Goal: Information Seeking & Learning: Learn about a topic

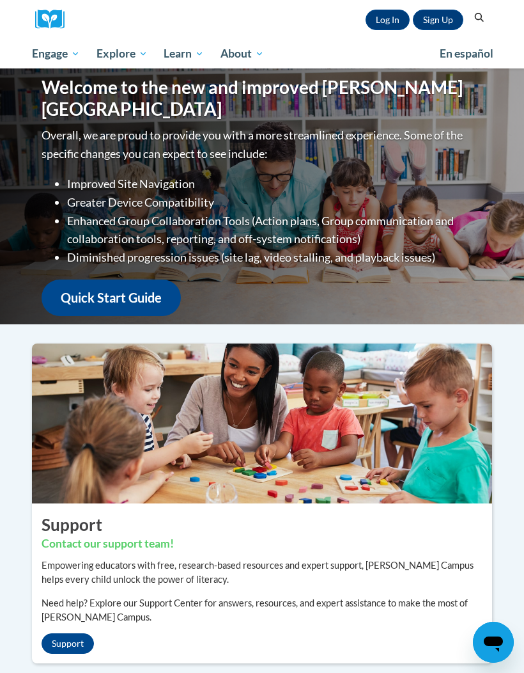
click at [374, 29] on link "Log In" at bounding box center [388, 20] width 44 height 20
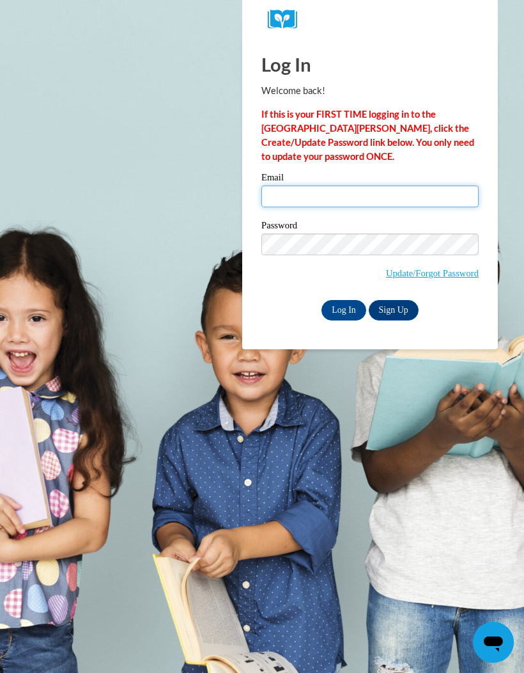
click at [441, 197] on input "Email" at bounding box center [370, 196] width 217 height 22
click at [347, 327] on div "Log In Welcome back! If this is your FIRST TIME logging in to the NEW Cox Campu…" at bounding box center [370, 193] width 275 height 311
click at [348, 315] on input "Log In" at bounding box center [344, 310] width 45 height 20
click at [162, 314] on body "Log In Welcome back! If this is your FIRST TIME logging in to the NEW Cox Campu…" at bounding box center [262, 336] width 524 height 673
click at [389, 201] on input "Email" at bounding box center [370, 196] width 217 height 22
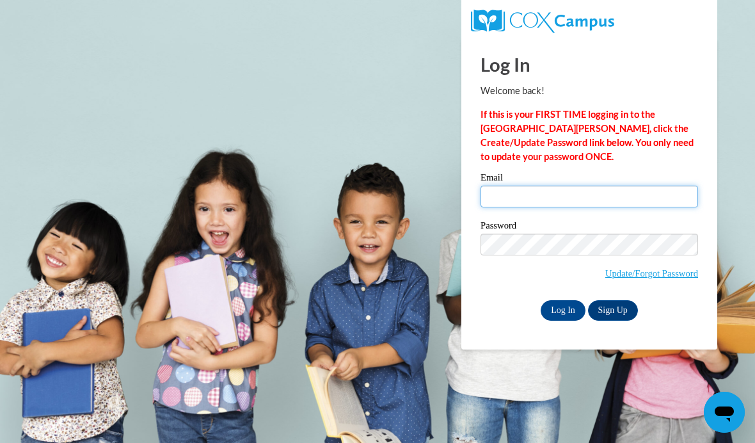
type input "brittanymack2@gmail.com"
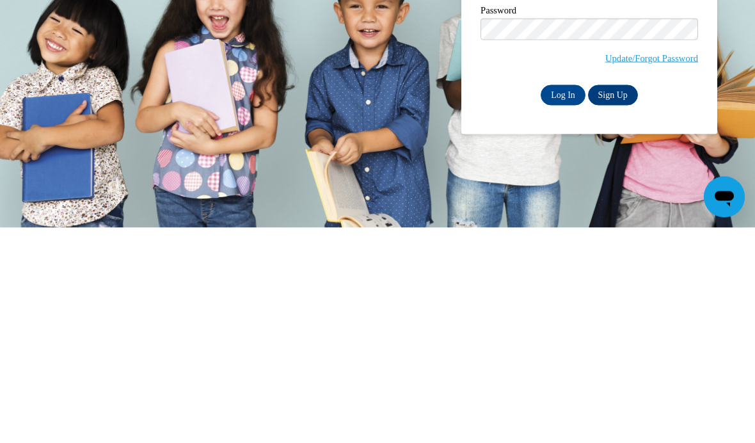
click at [524, 300] on input "Log In" at bounding box center [562, 310] width 45 height 20
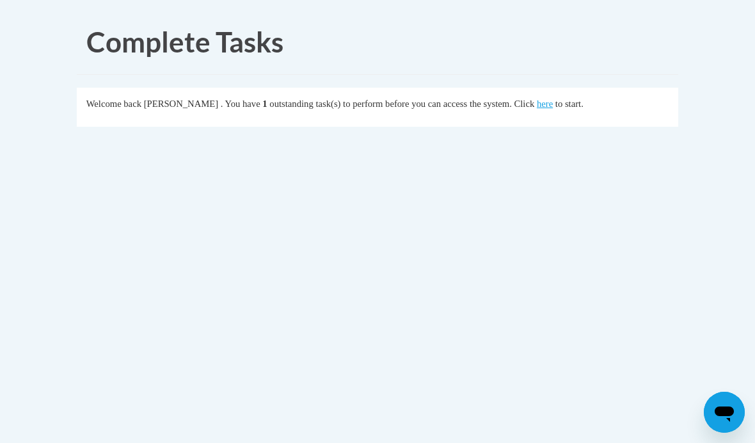
click at [537, 109] on link "here" at bounding box center [545, 103] width 16 height 10
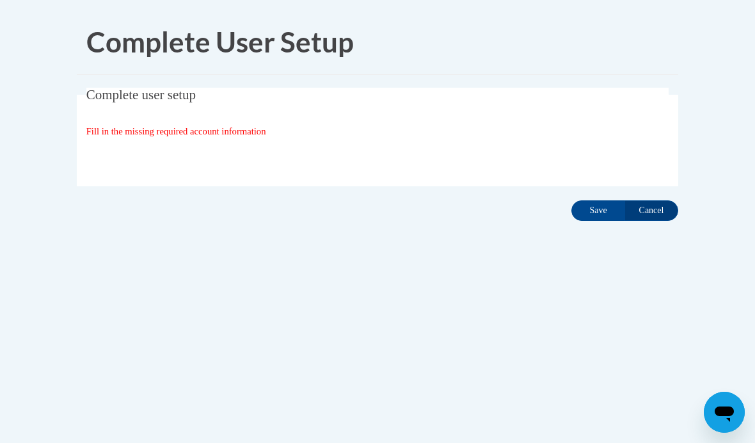
click at [605, 210] on input "Save" at bounding box center [598, 210] width 54 height 20
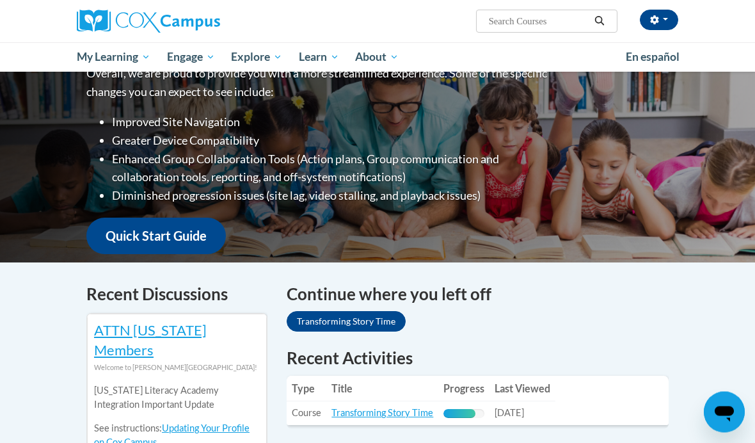
scroll to position [239, 0]
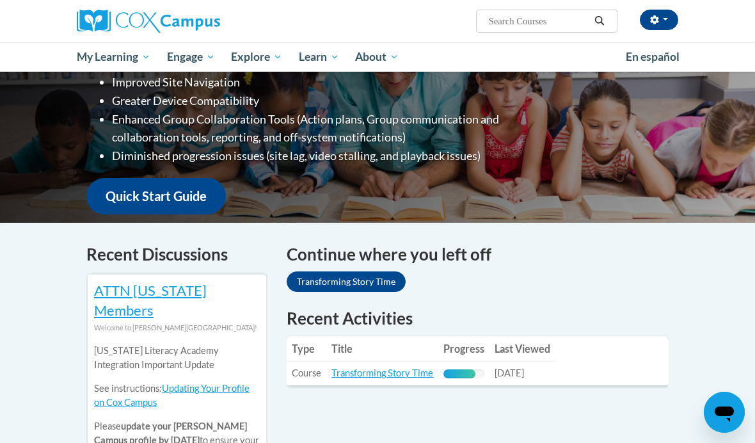
click at [390, 271] on link "Transforming Story Time" at bounding box center [346, 281] width 119 height 20
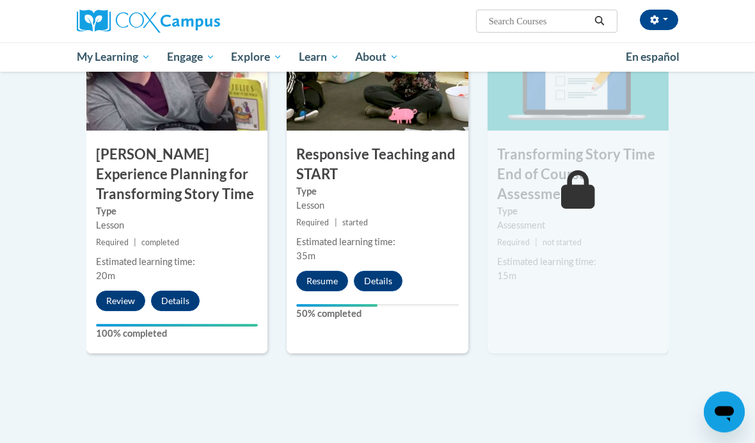
scroll to position [1025, 0]
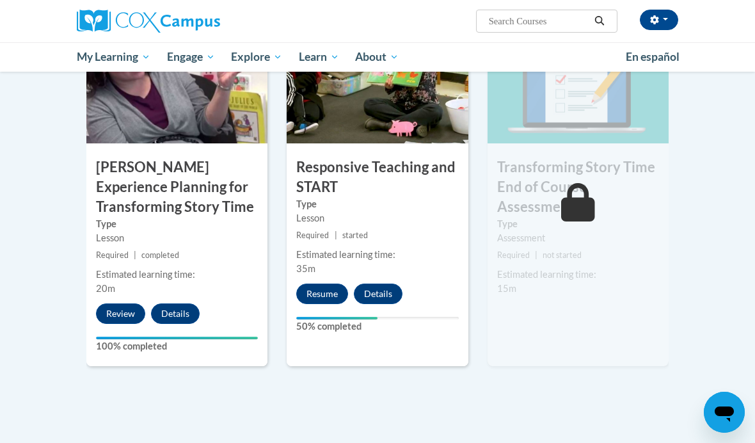
click at [317, 299] on button "Resume" at bounding box center [322, 293] width 52 height 20
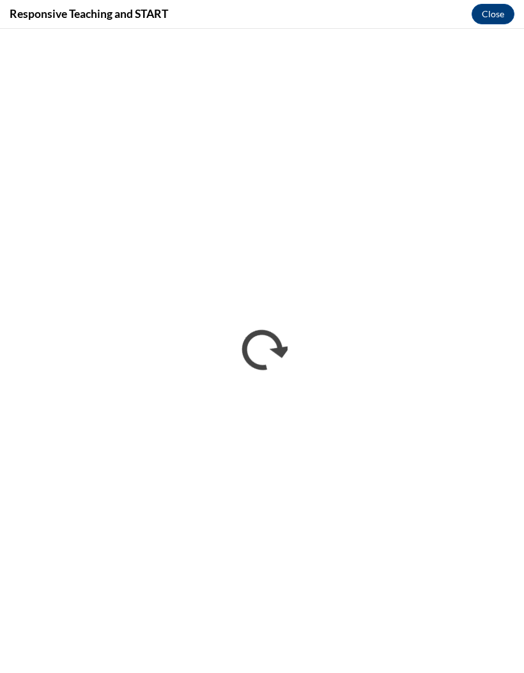
scroll to position [1041, 0]
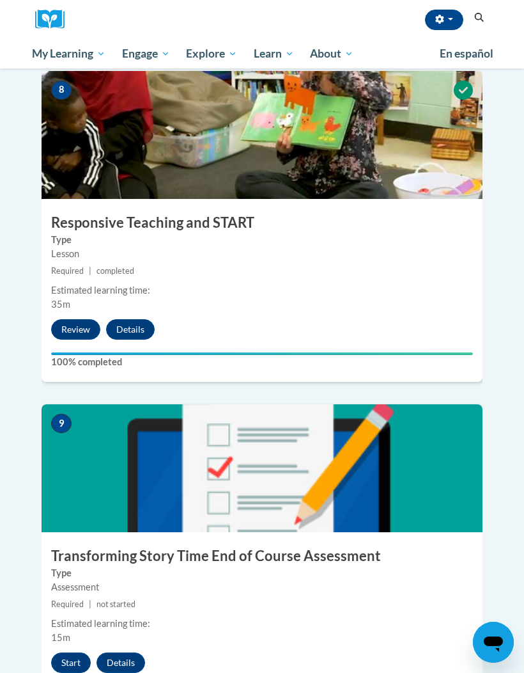
scroll to position [2815, 0]
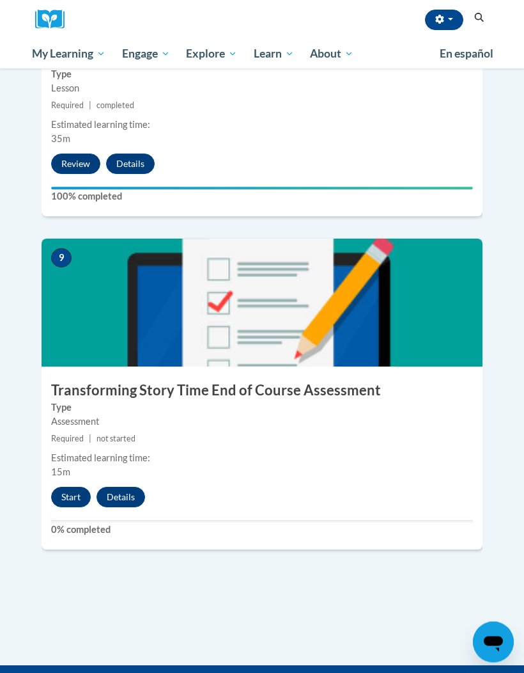
click at [74, 487] on button "Start" at bounding box center [71, 497] width 40 height 20
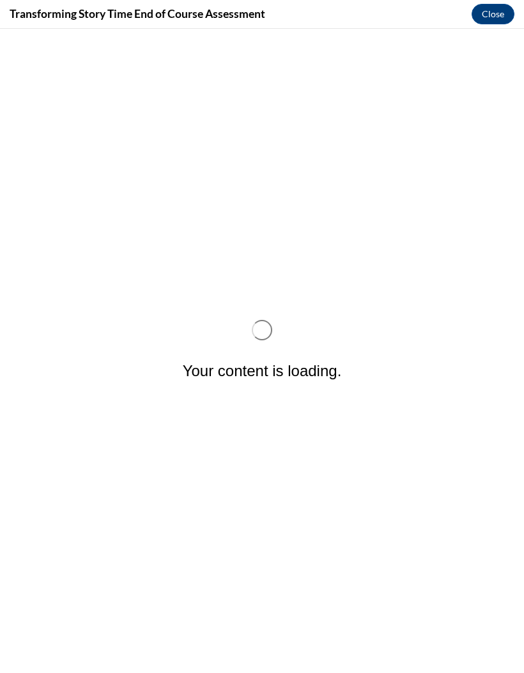
scroll to position [0, 0]
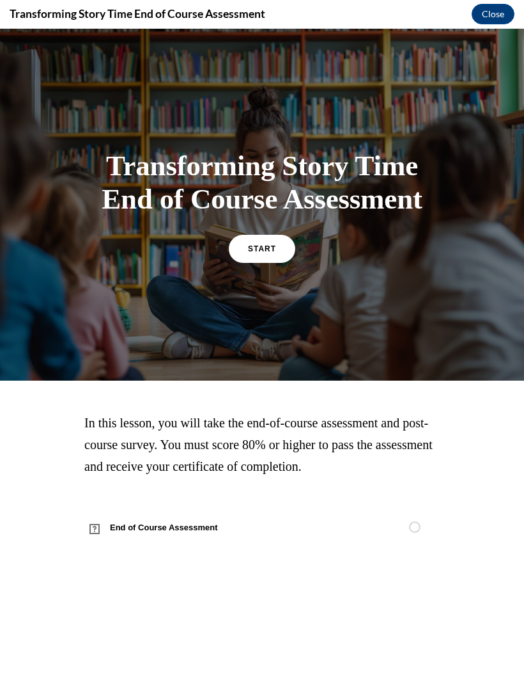
click at [260, 263] on link "START" at bounding box center [262, 249] width 67 height 28
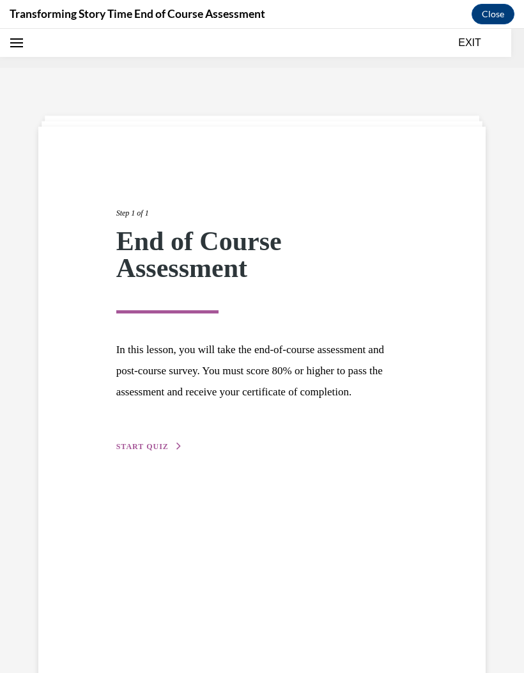
scroll to position [40, 0]
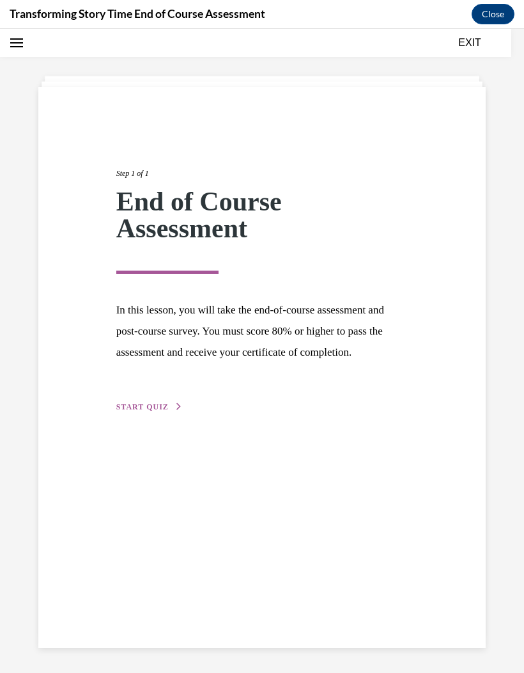
click at [162, 411] on span "START QUIZ" at bounding box center [142, 406] width 52 height 9
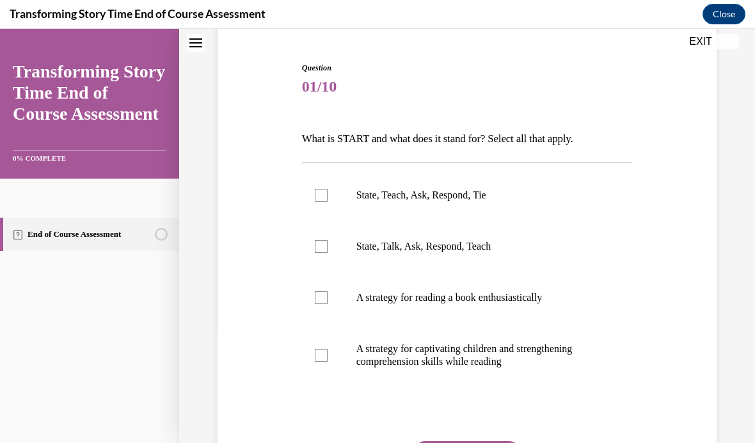
scroll to position [116, 0]
click at [316, 240] on div at bounding box center [321, 245] width 13 height 13
click at [316, 240] on input "State, Talk, Ask, Respond, Teach" at bounding box center [321, 245] width 13 height 13
checkbox input "true"
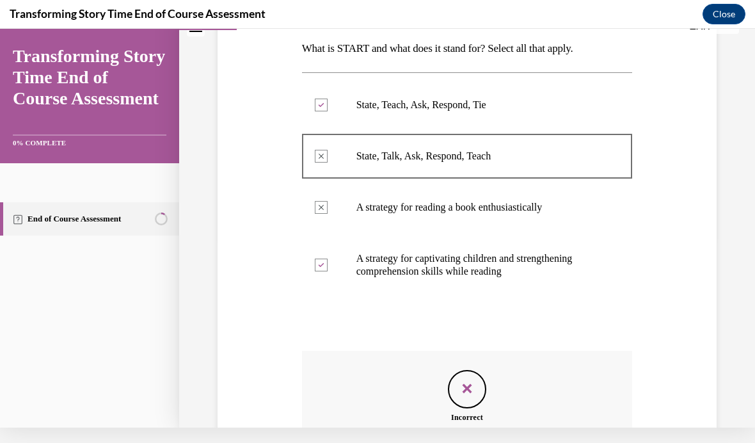
scroll to position [191, 0]
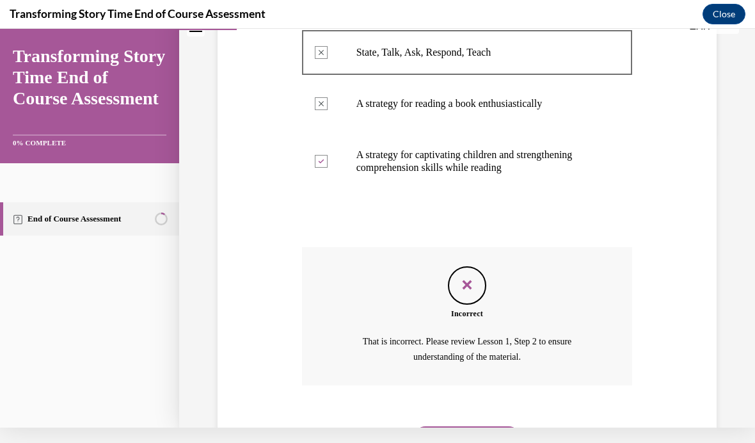
click at [496, 426] on button "NEXT" at bounding box center [467, 439] width 109 height 26
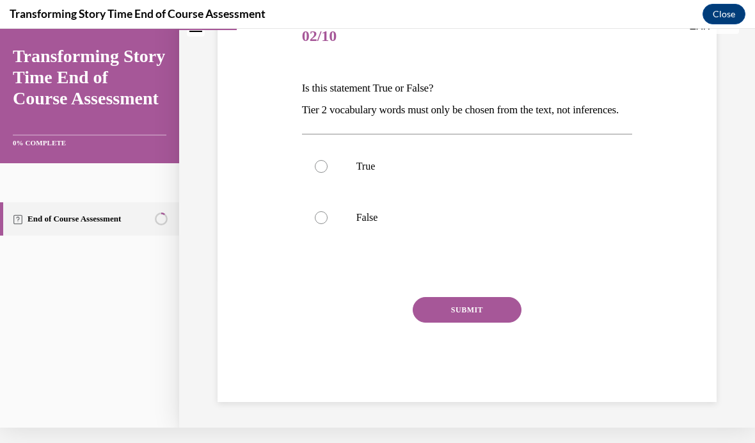
scroll to position [105, 0]
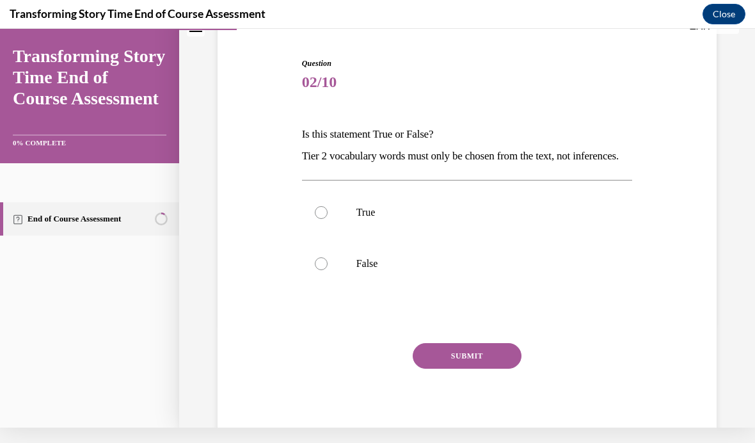
click at [324, 270] on div at bounding box center [321, 263] width 13 height 13
click at [324, 270] on input "False" at bounding box center [321, 263] width 13 height 13
radio input "true"
click at [469, 368] on button "SUBMIT" at bounding box center [467, 356] width 109 height 26
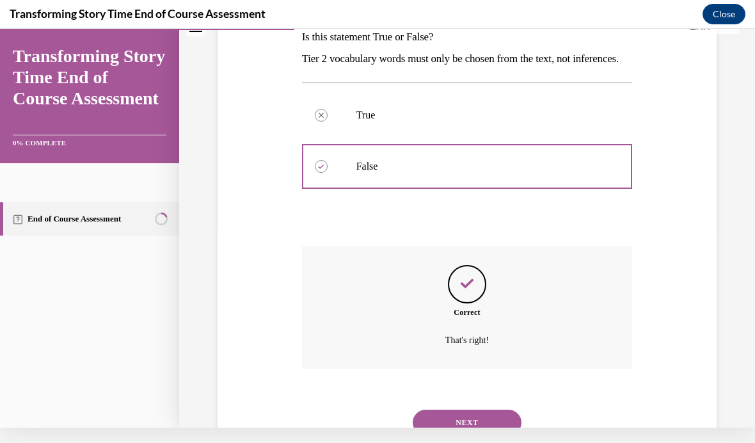
scroll to position [208, 0]
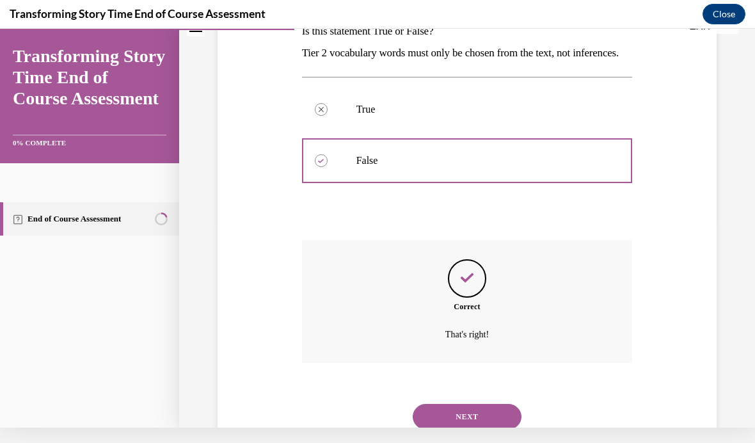
click at [477, 423] on button "NEXT" at bounding box center [467, 417] width 109 height 26
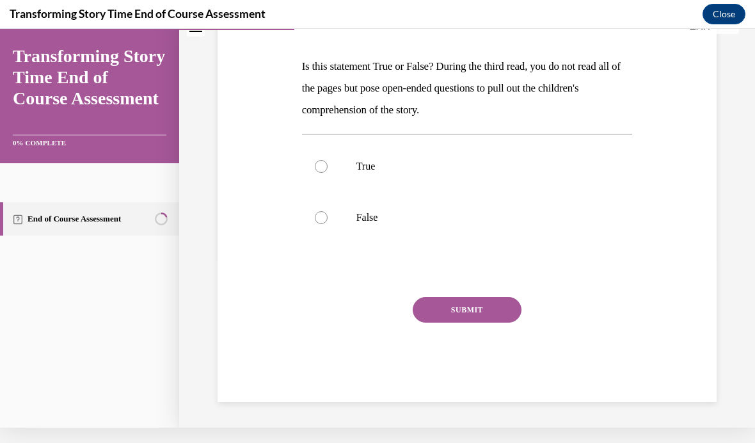
scroll to position [105, 0]
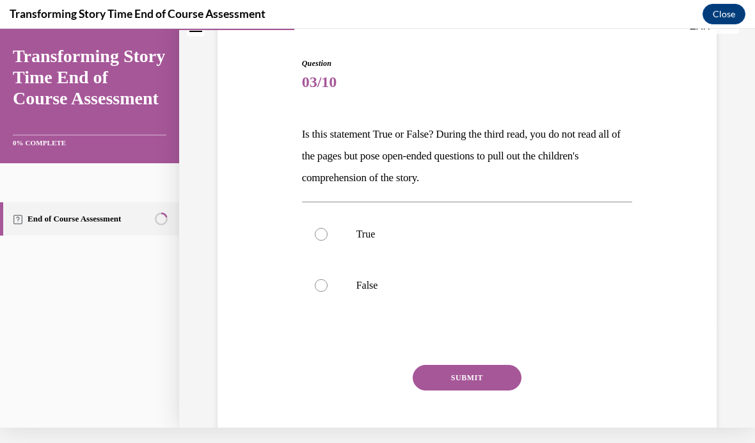
click at [383, 233] on p "True" at bounding box center [478, 234] width 244 height 13
click at [327, 233] on input "True" at bounding box center [321, 234] width 13 height 13
radio input "true"
click at [442, 354] on div "Question 03/10 Is this statement True or False? During the third read, you do n…" at bounding box center [467, 264] width 331 height 412
click at [444, 375] on button "SUBMIT" at bounding box center [467, 378] width 109 height 26
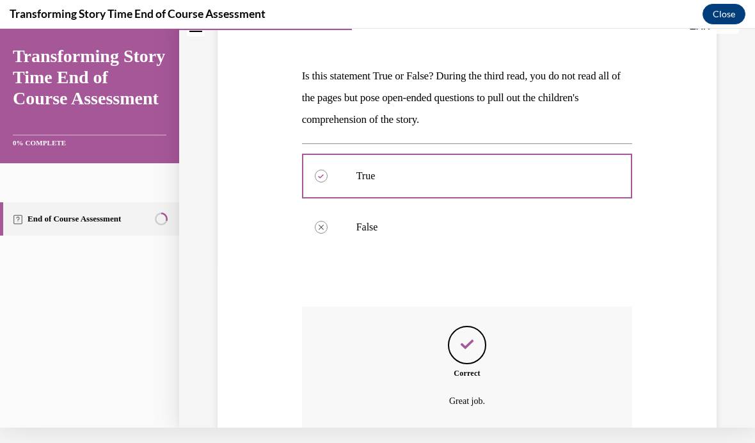
scroll to position [164, 0]
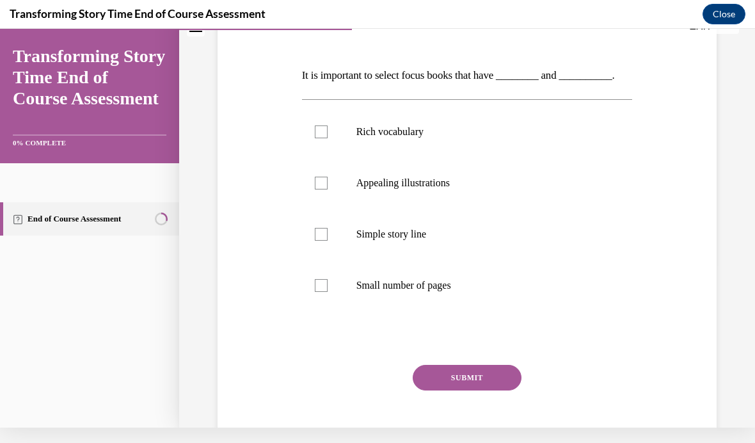
scroll to position [0, 0]
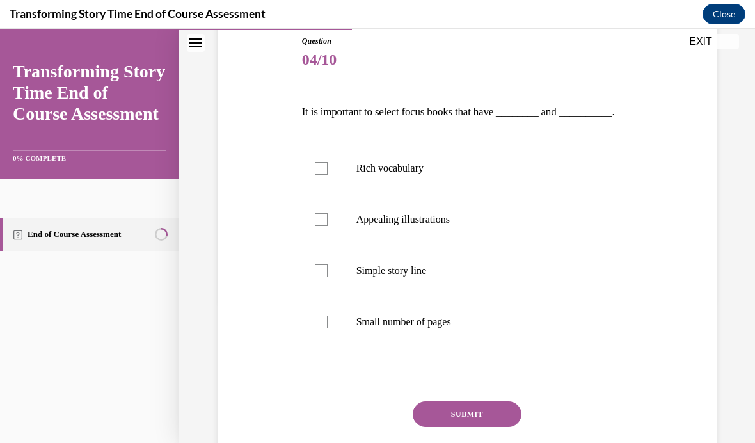
click at [315, 160] on label "Rich vocabulary" at bounding box center [467, 168] width 331 height 51
click at [315, 162] on input "Rich vocabulary" at bounding box center [321, 168] width 13 height 13
checkbox input "true"
click at [499, 421] on button "SUBMIT" at bounding box center [467, 414] width 109 height 26
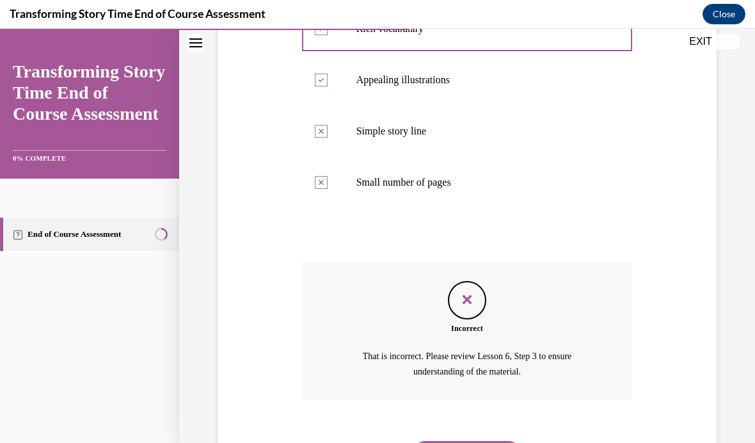
scroll to position [281, 0]
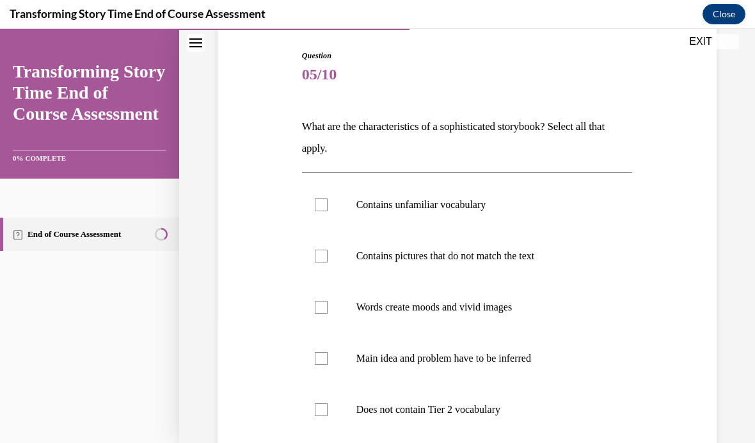
scroll to position [145, 0]
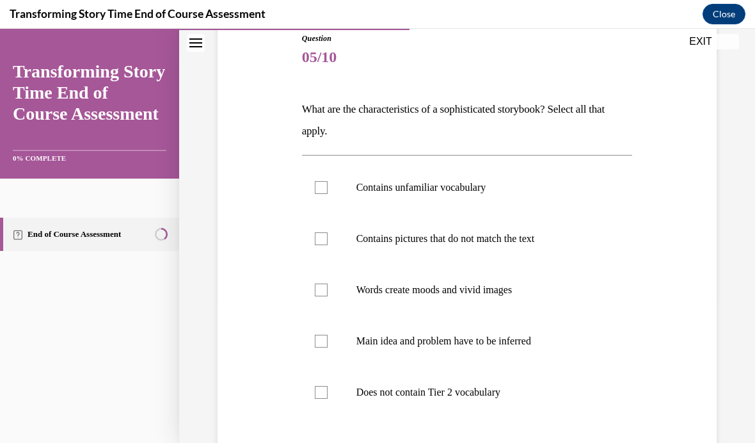
click at [524, 313] on label "Words create moods and vivid images" at bounding box center [467, 289] width 331 height 51
click at [327, 296] on input "Words create moods and vivid images" at bounding box center [321, 289] width 13 height 13
checkbox input "true"
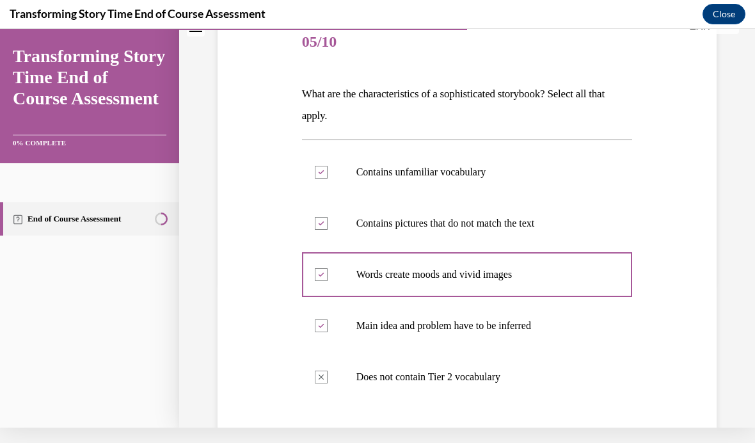
scroll to position [146, 0]
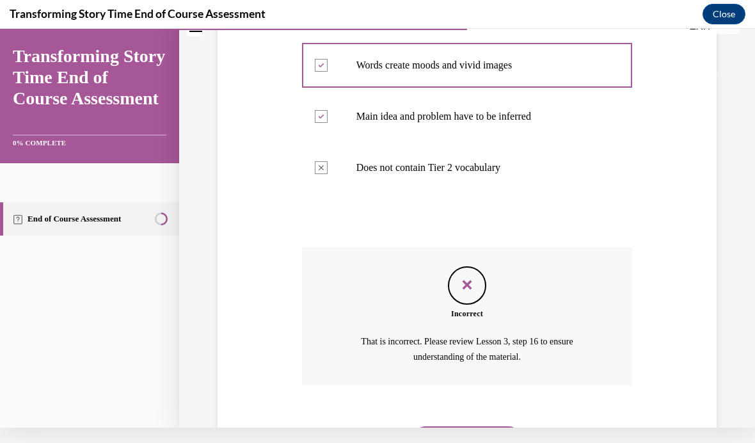
click at [481, 426] on button "NEXT" at bounding box center [467, 439] width 109 height 26
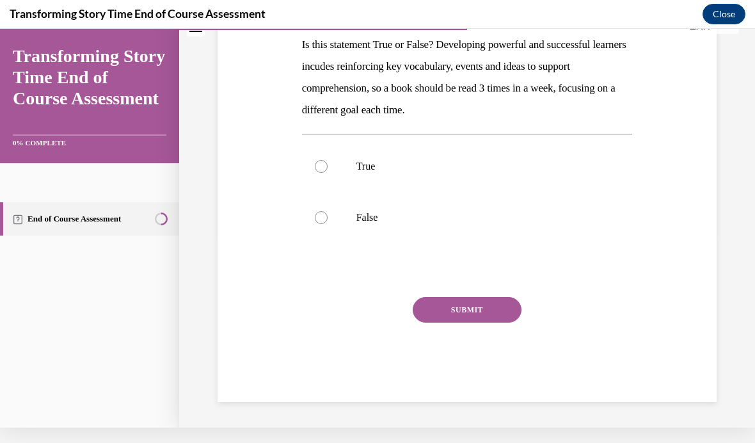
scroll to position [127, 0]
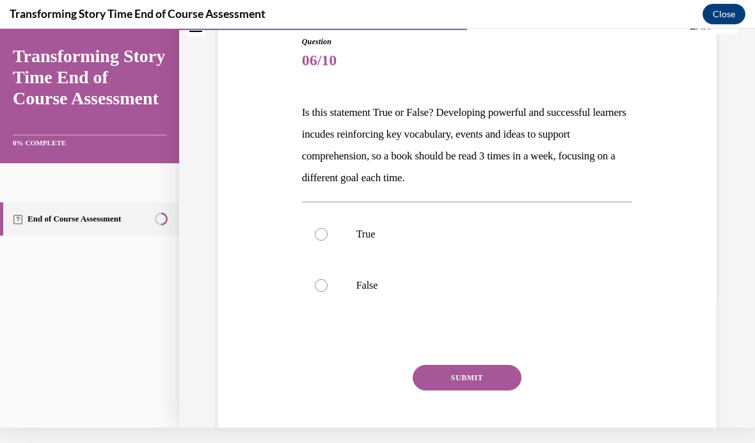
click at [329, 240] on label "True" at bounding box center [467, 234] width 331 height 51
click at [327, 240] on input "True" at bounding box center [321, 234] width 13 height 13
radio input "true"
click at [464, 380] on button "SUBMIT" at bounding box center [467, 378] width 109 height 26
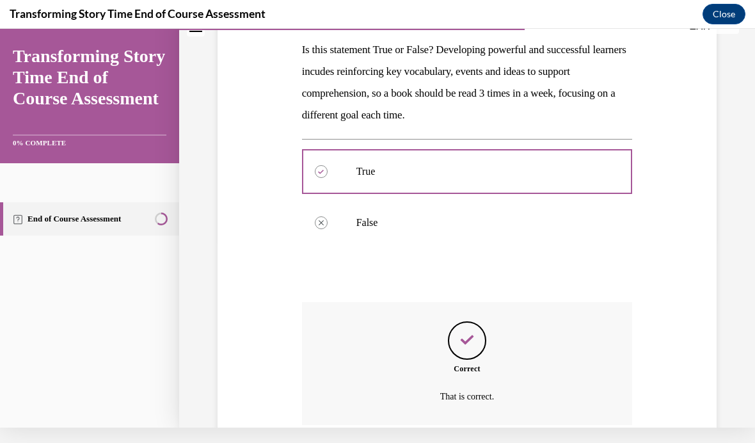
scroll to position [195, 0]
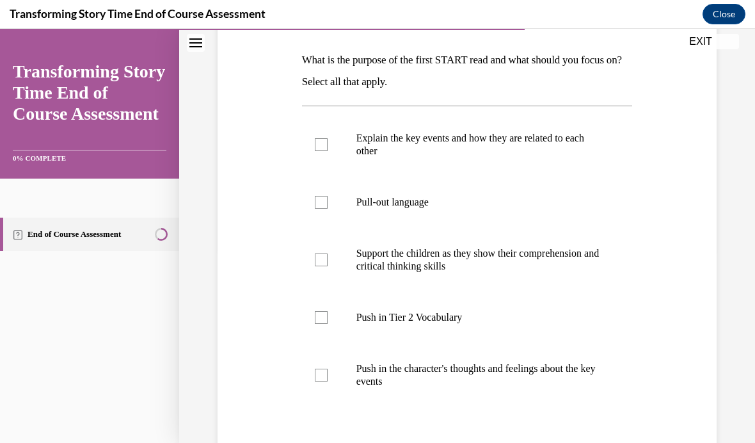
scroll to position [194, 0]
click at [495, 264] on p "Support the children as they show their comprehension and critical thinking ski…" at bounding box center [478, 260] width 244 height 26
click at [327, 264] on input "Support the children as they show their comprehension and critical thinking ski…" at bounding box center [321, 259] width 13 height 13
checkbox input "true"
click at [521, 370] on p "Push in the character's thoughts and feelings about the key events" at bounding box center [478, 375] width 244 height 26
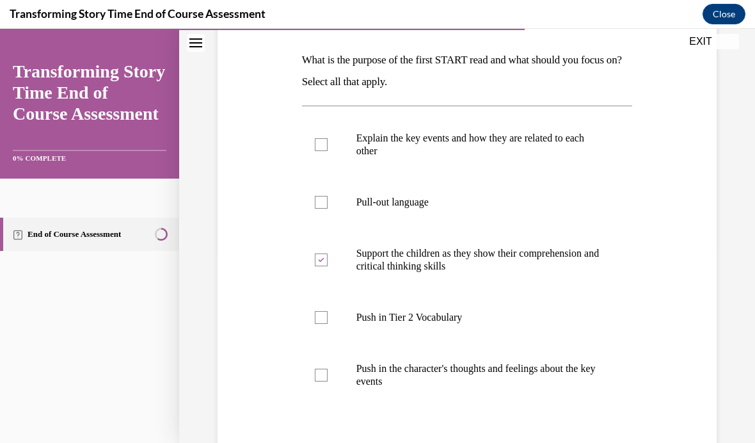
click at [327, 370] on input "Push in the character's thoughts and feelings about the key events" at bounding box center [321, 374] width 13 height 13
checkbox input "true"
click at [424, 200] on p "Pull-out language" at bounding box center [478, 202] width 244 height 13
click at [327, 200] on input "Pull-out language" at bounding box center [321, 202] width 13 height 13
checkbox input "true"
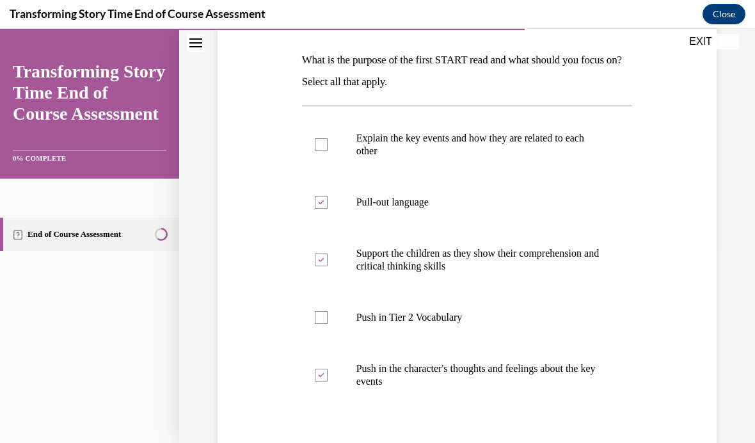
click at [464, 452] on div "Question 07/10 What is the purpose of the first START read and what should you …" at bounding box center [467, 274] width 331 height 582
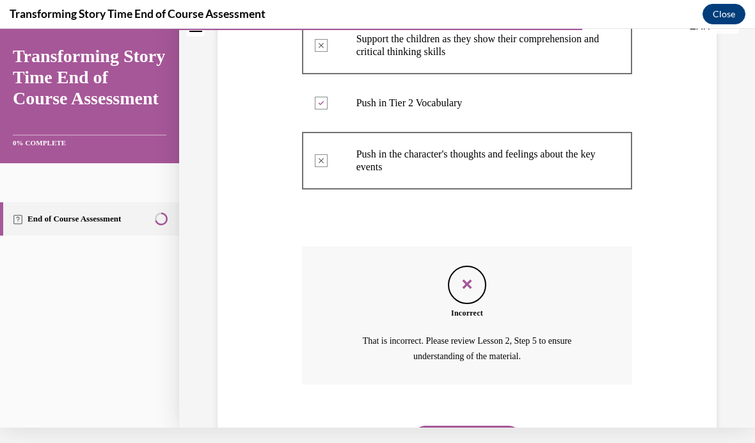
scroll to position [393, 0]
click at [474, 426] on button "NEXT" at bounding box center [467, 439] width 109 height 26
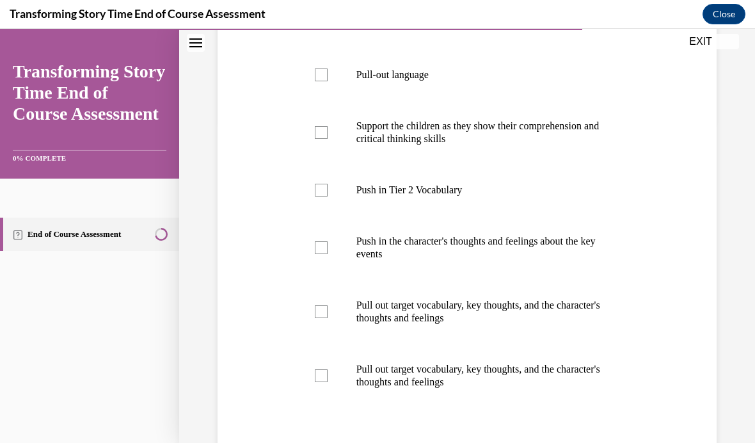
scroll to position [322, 0]
click at [487, 383] on p "Pull out target vocabulary, key thoughts, and the character's thoughts and feel…" at bounding box center [478, 375] width 244 height 26
click at [327, 381] on input "Pull out target vocabulary, key thoughts, and the character's thoughts and feel…" at bounding box center [321, 374] width 13 height 13
checkbox input "true"
click at [501, 327] on label "Pull out target vocabulary, key thoughts, and the character's thoughts and feel…" at bounding box center [467, 311] width 331 height 64
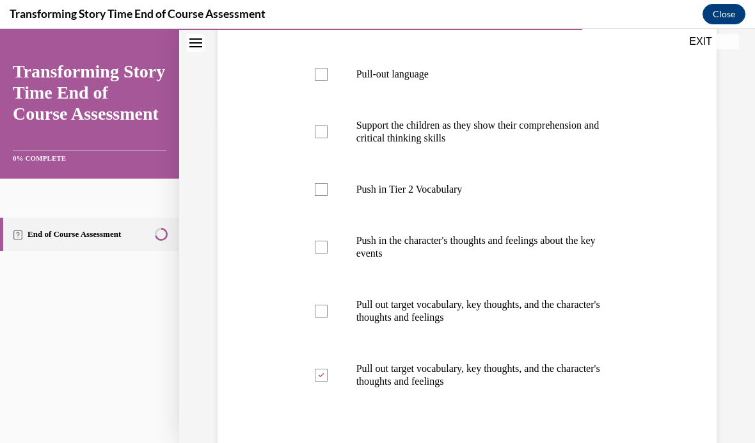
click at [327, 317] on input "Pull out target vocabulary, key thoughts, and the character's thoughts and feel…" at bounding box center [321, 310] width 13 height 13
checkbox input "true"
click at [524, 242] on p "Push in the character's thoughts and feelings about the key events" at bounding box center [478, 247] width 244 height 26
click at [327, 242] on input "Push in the character's thoughts and feelings about the key events" at bounding box center [321, 246] width 13 height 13
checkbox input "true"
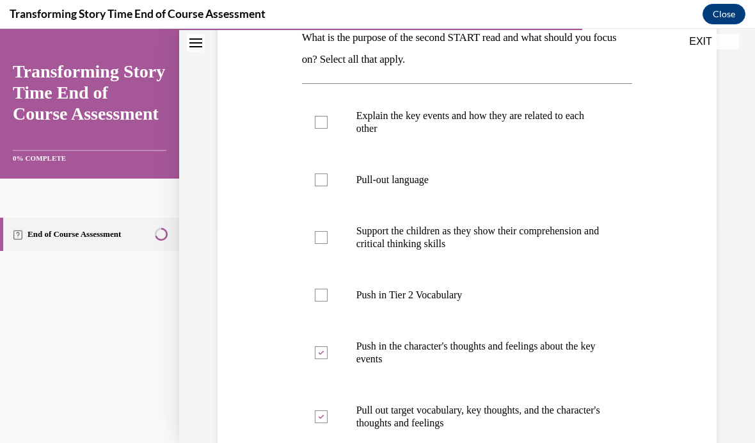
scroll to position [216, 0]
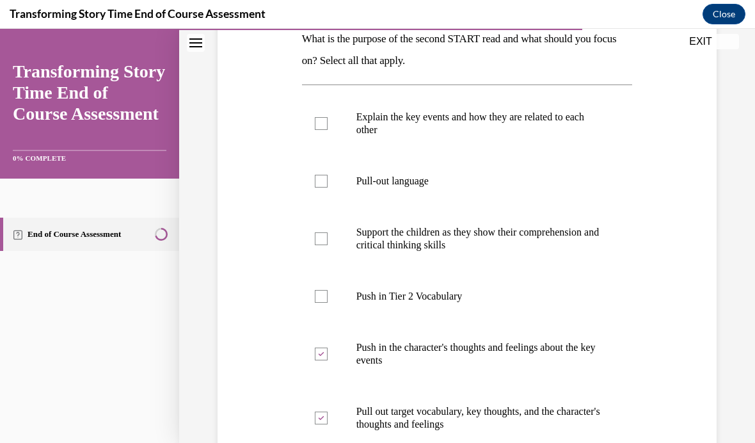
click at [455, 303] on label "Push in Tier 2 Vocabulary" at bounding box center [467, 296] width 331 height 51
click at [327, 303] on input "Push in Tier 2 Vocabulary" at bounding box center [321, 296] width 13 height 13
checkbox input "true"
click at [418, 179] on p "Pull-out language" at bounding box center [478, 181] width 244 height 13
click at [327, 179] on input "Pull-out language" at bounding box center [321, 181] width 13 height 13
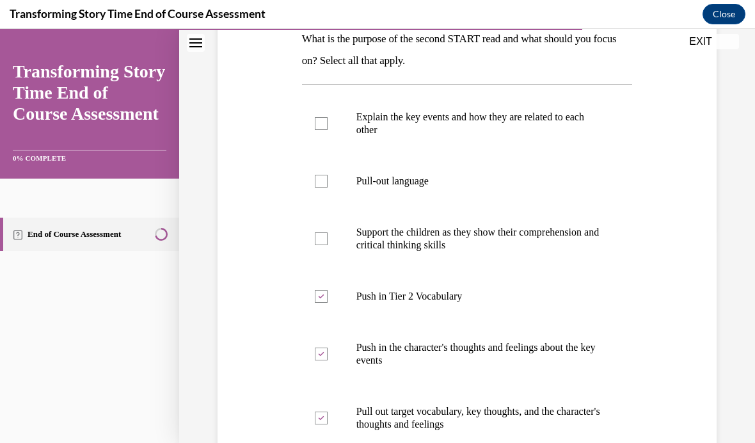
checkbox input "true"
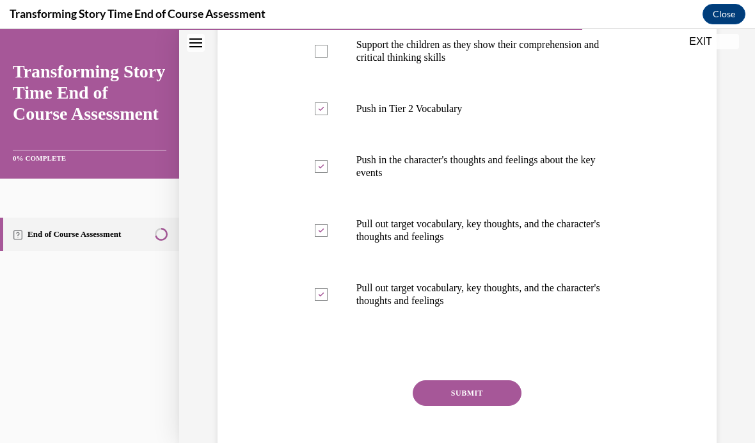
click at [456, 391] on button "SUBMIT" at bounding box center [467, 393] width 109 height 26
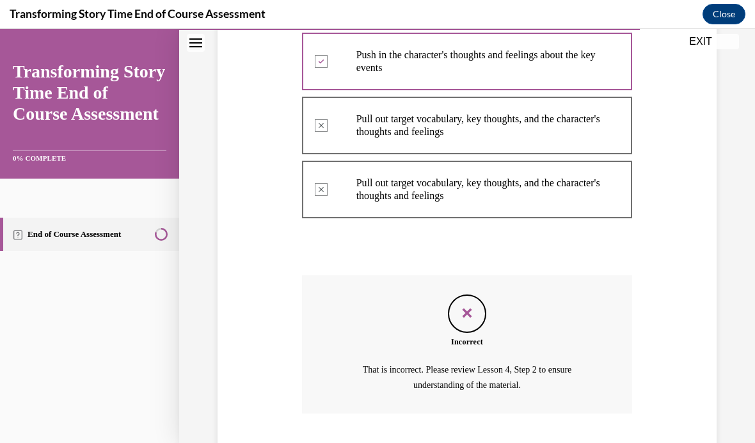
scroll to position [508, 0]
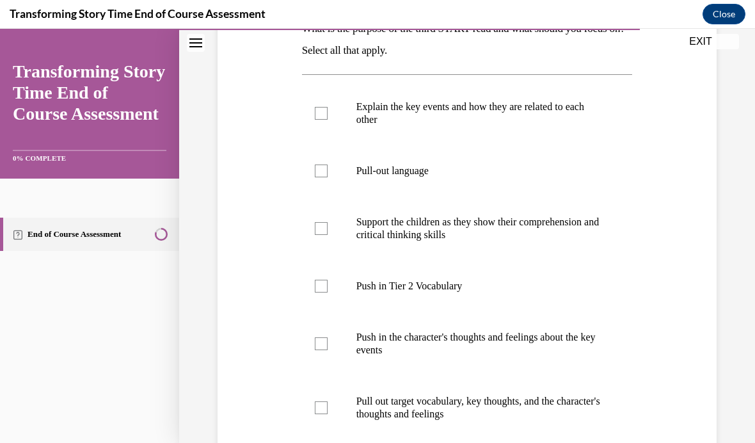
scroll to position [226, 0]
click at [445, 174] on p "Pull-out language" at bounding box center [478, 170] width 244 height 13
click at [327, 174] on input "Pull-out language" at bounding box center [321, 170] width 13 height 13
checkbox input "true"
click at [453, 291] on p "Push in Tier 2 Vocabulary" at bounding box center [478, 285] width 244 height 13
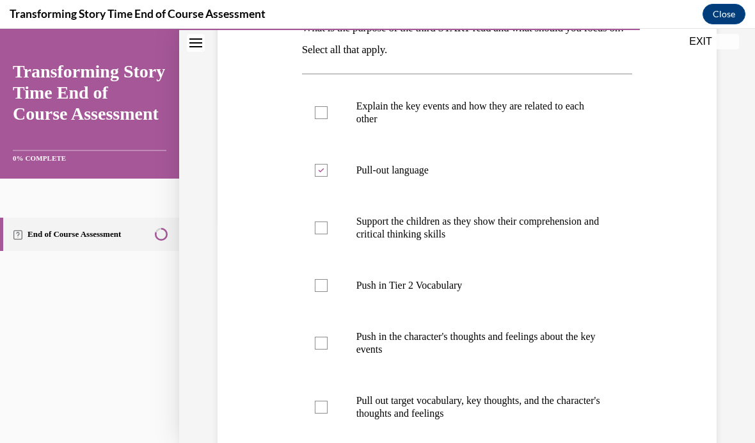
click at [327, 291] on input "Push in Tier 2 Vocabulary" at bounding box center [321, 285] width 13 height 13
checkbox input "true"
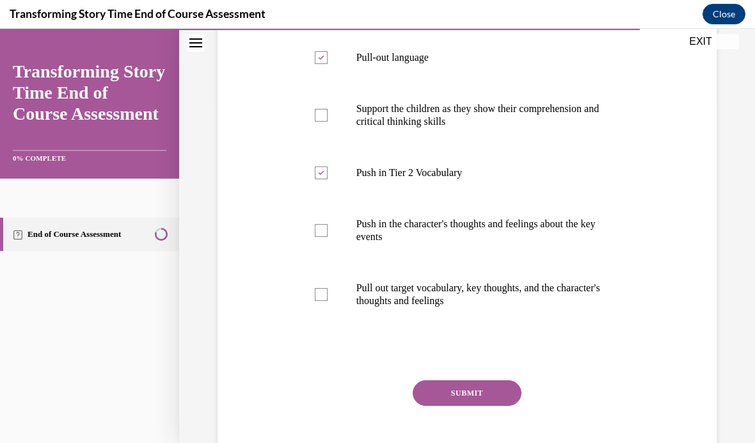
click at [490, 389] on button "SUBMIT" at bounding box center [467, 393] width 109 height 26
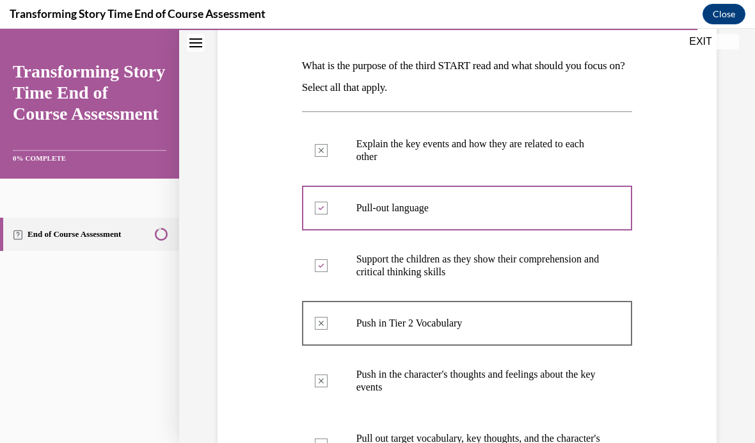
scroll to position [189, 0]
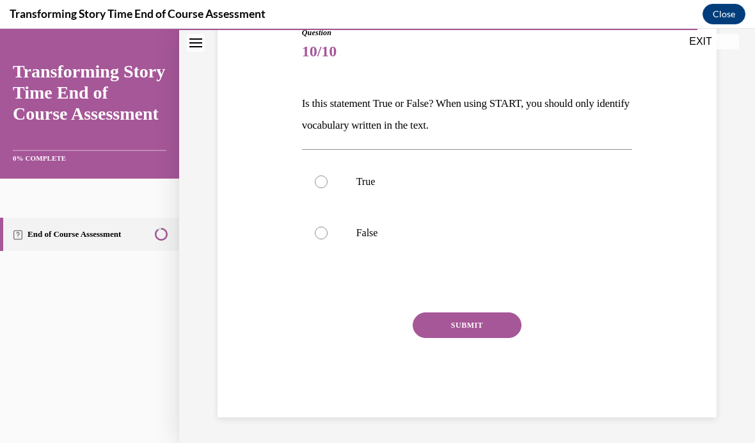
scroll to position [83, 0]
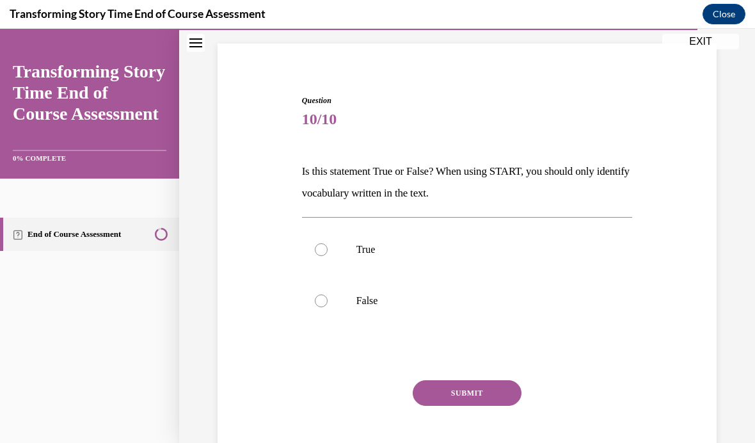
click at [366, 244] on p "True" at bounding box center [478, 249] width 244 height 13
click at [327, 244] on input "True" at bounding box center [321, 249] width 13 height 13
radio input "true"
click at [473, 390] on button "SUBMIT" at bounding box center [467, 393] width 109 height 26
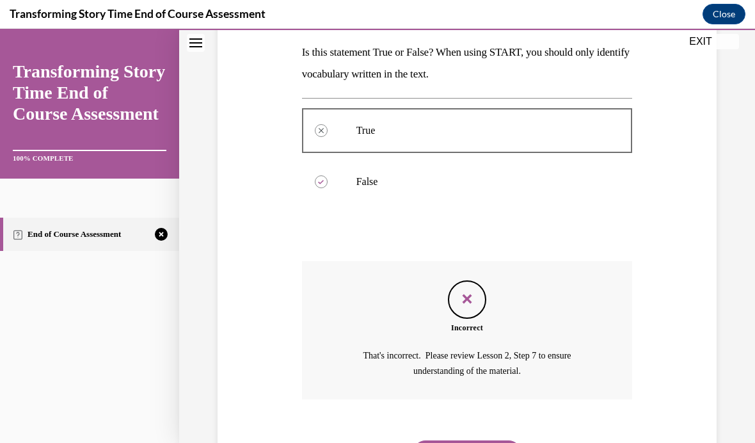
scroll to position [201, 0]
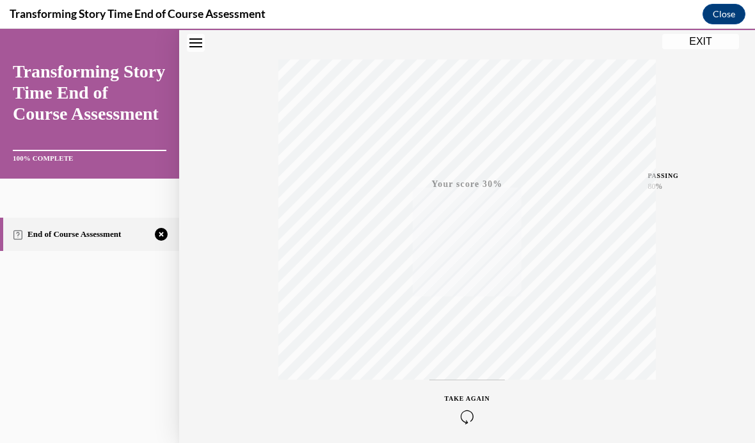
scroll to position [189, 0]
click at [471, 396] on span "TAKE AGAIN" at bounding box center [467, 398] width 45 height 7
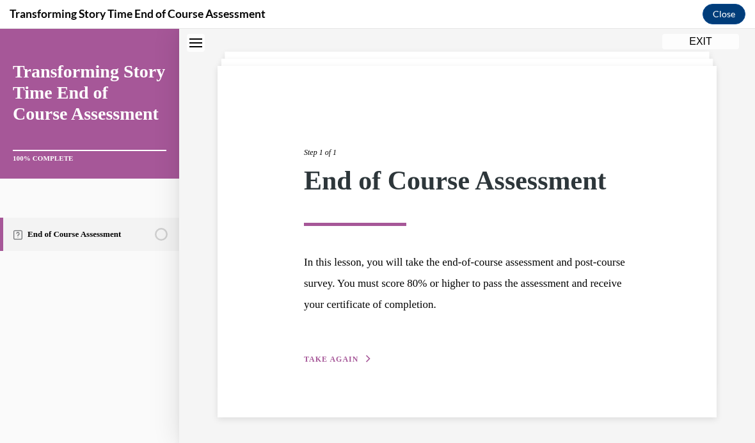
scroll to position [40, 0]
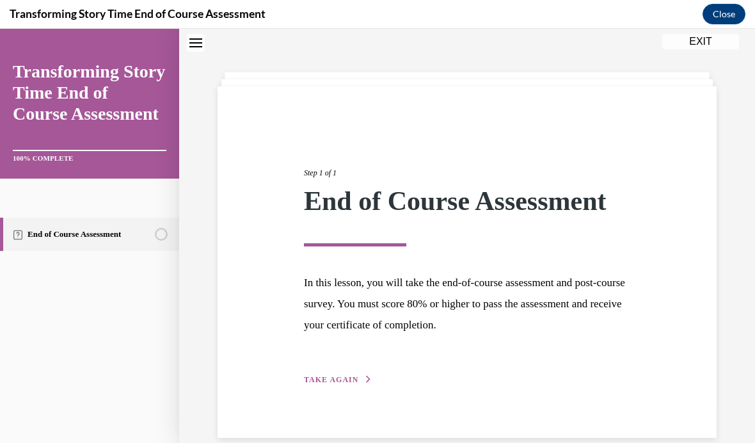
click at [358, 376] on button "TAKE AGAIN" at bounding box center [338, 380] width 68 height 12
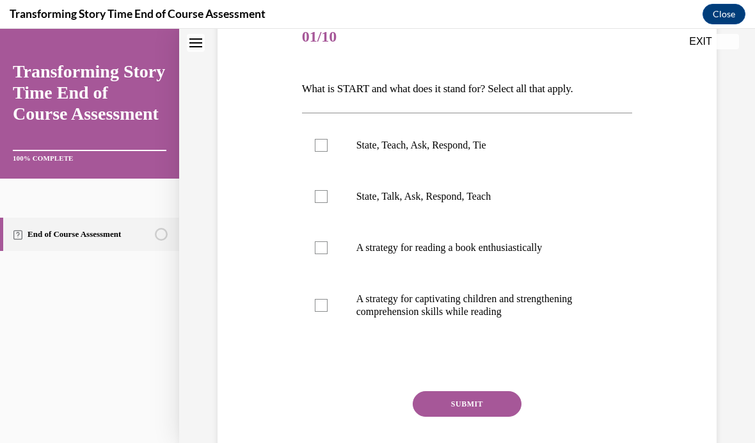
scroll to position [166, 0]
click at [475, 315] on p "A strategy for captivating children and strengthening comprehension skills whil…" at bounding box center [478, 305] width 244 height 26
click at [327, 311] on input "A strategy for captivating children and strengthening comprehension skills whil…" at bounding box center [321, 304] width 13 height 13
checkbox input "true"
click at [473, 400] on button "SUBMIT" at bounding box center [467, 403] width 109 height 26
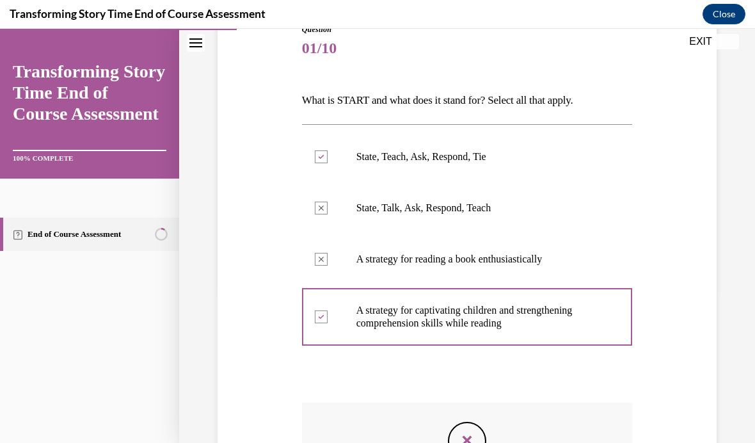
scroll to position [155, 0]
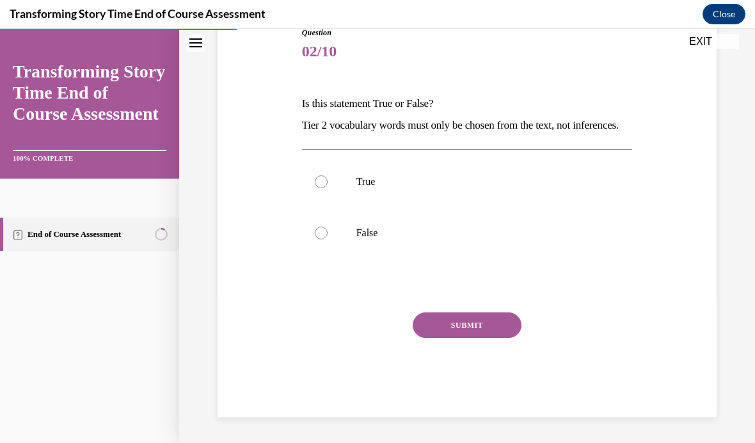
scroll to position [105, 0]
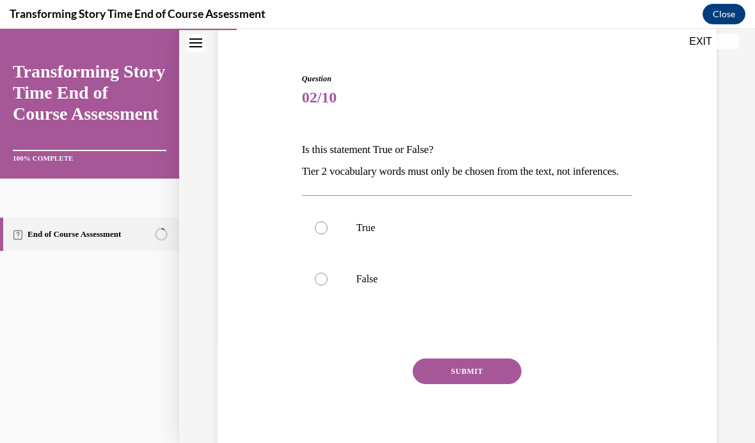
click at [367, 304] on label "False" at bounding box center [467, 278] width 331 height 51
click at [327, 285] on input "False" at bounding box center [321, 278] width 13 height 13
radio input "true"
click at [453, 384] on button "SUBMIT" at bounding box center [467, 371] width 109 height 26
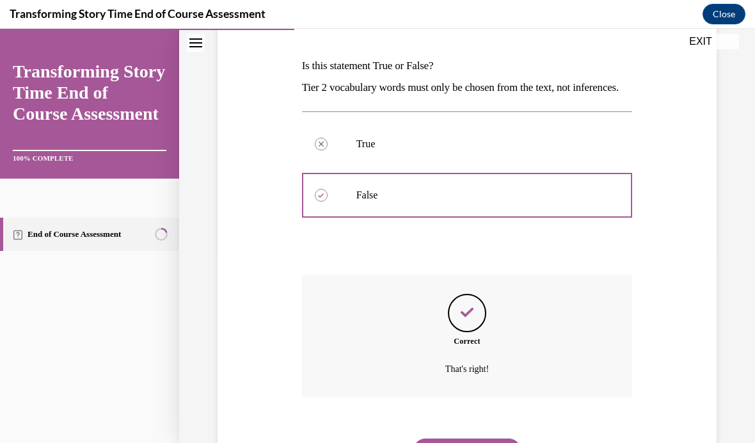
scroll to position [208, 0]
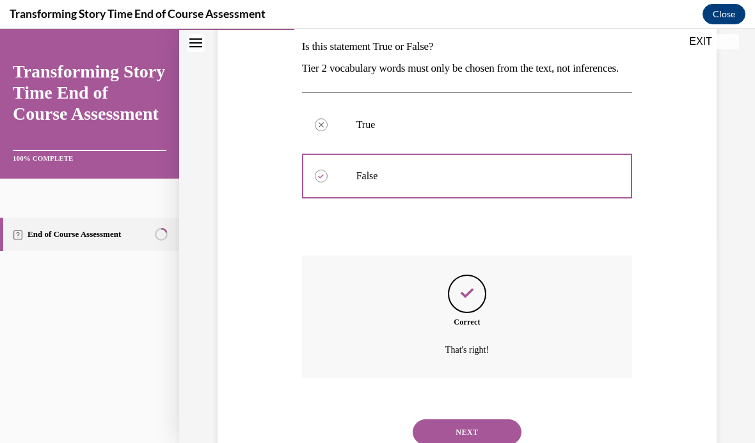
click at [452, 436] on button "NEXT" at bounding box center [467, 432] width 109 height 26
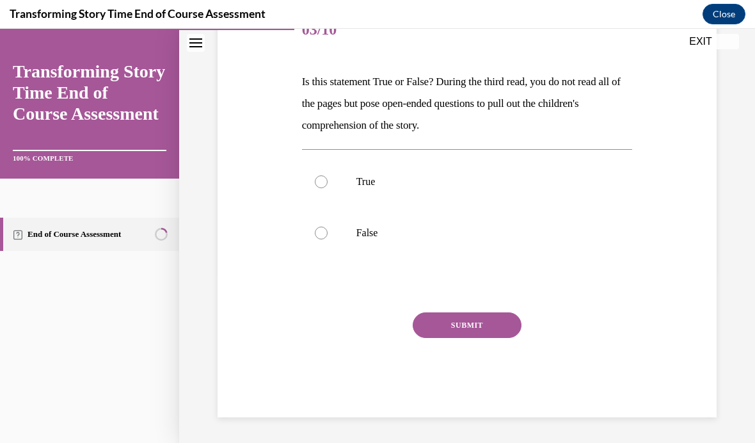
scroll to position [105, 0]
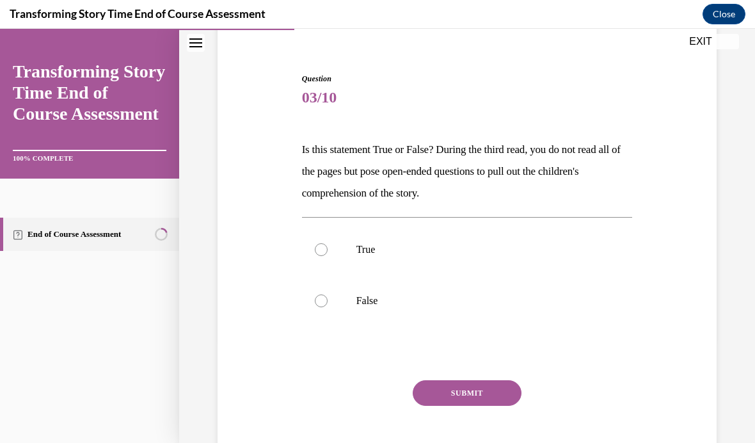
click at [370, 250] on p "True" at bounding box center [478, 249] width 244 height 13
click at [327, 250] on input "True" at bounding box center [321, 249] width 13 height 13
radio input "true"
click at [469, 394] on button "SUBMIT" at bounding box center [467, 393] width 109 height 26
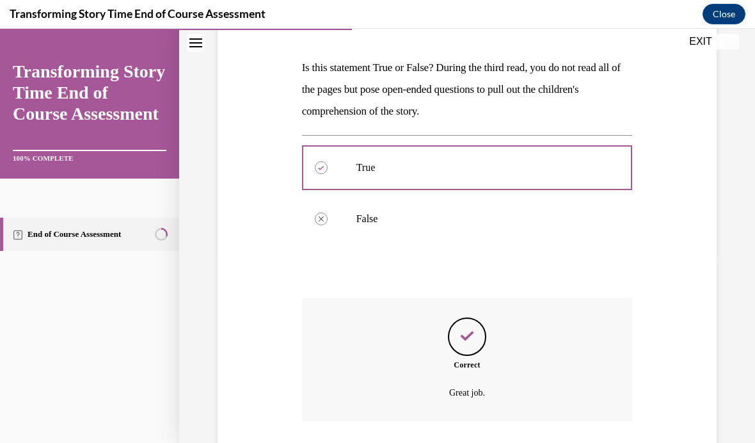
scroll to position [208, 0]
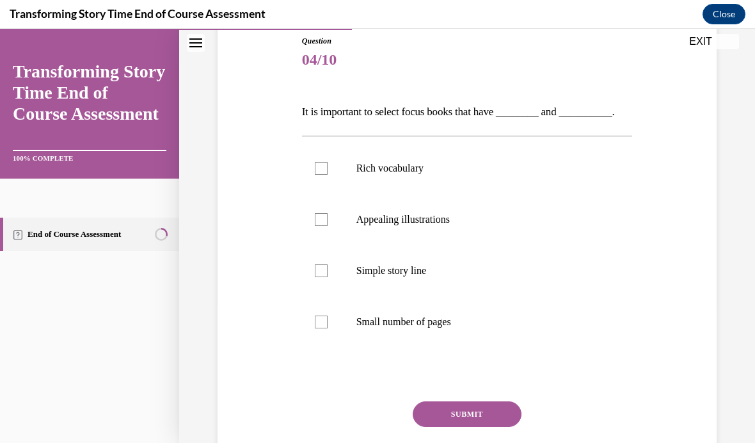
click at [448, 221] on p "Appealing illustrations" at bounding box center [478, 219] width 244 height 13
click at [327, 221] on input "Appealing illustrations" at bounding box center [321, 219] width 13 height 13
checkbox input "true"
click at [364, 171] on p "Rich vocabulary" at bounding box center [478, 168] width 244 height 13
click at [327, 171] on input "Rich vocabulary" at bounding box center [321, 168] width 13 height 13
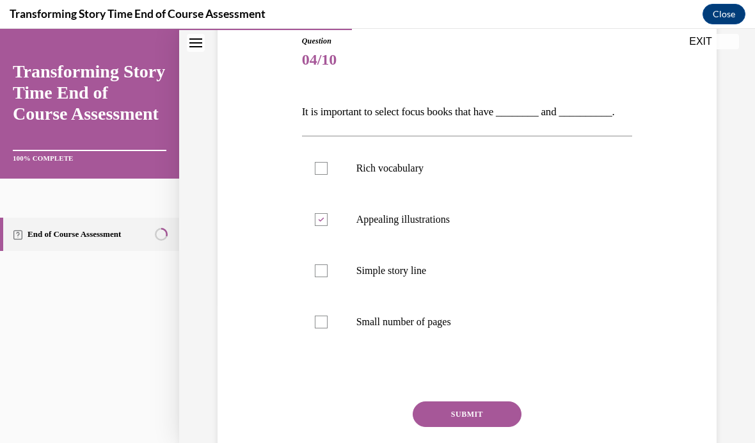
checkbox input "true"
click at [452, 413] on button "SUBMIT" at bounding box center [467, 414] width 109 height 26
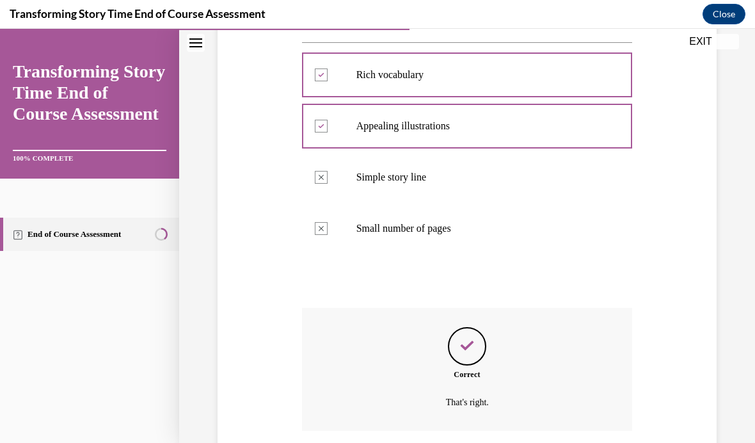
scroll to position [267, 0]
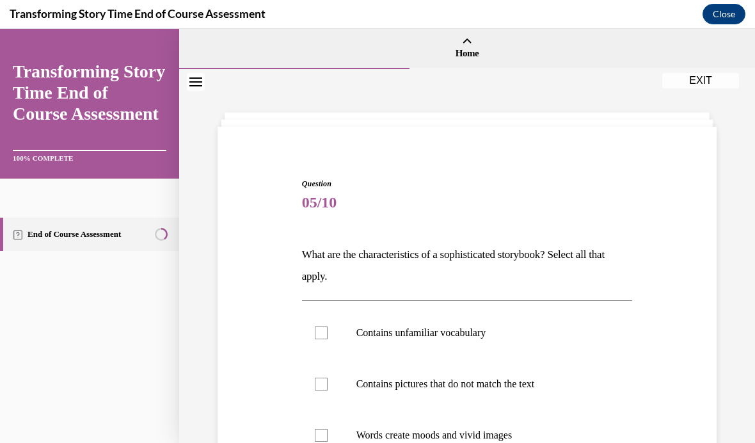
scroll to position [67, 0]
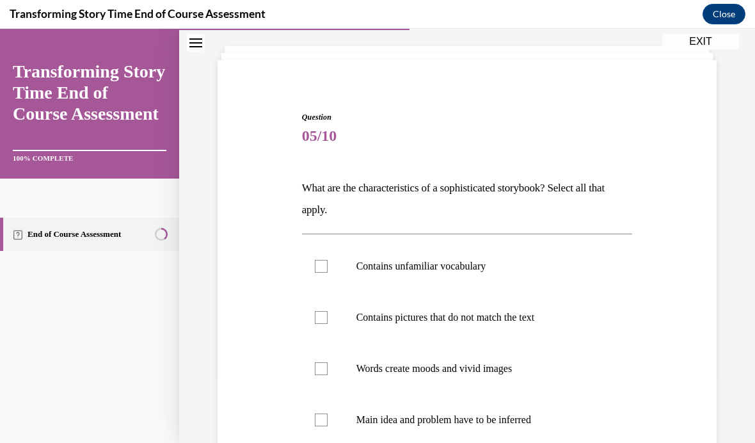
click at [320, 261] on div at bounding box center [321, 266] width 13 height 13
click at [320, 261] on input "Contains unfamiliar vocabulary" at bounding box center [321, 266] width 13 height 13
checkbox input "true"
click at [322, 317] on div at bounding box center [321, 317] width 13 height 13
click at [322, 317] on input "Contains pictures that do not match the text" at bounding box center [321, 317] width 13 height 13
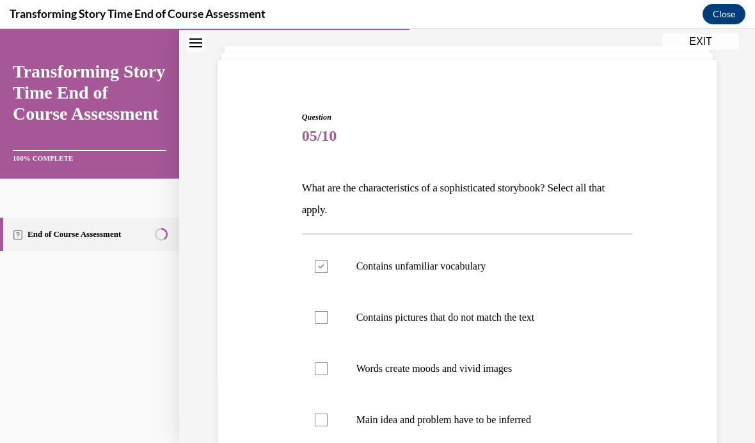
checkbox input "true"
click at [324, 368] on div at bounding box center [321, 368] width 13 height 13
click at [324, 368] on input "Words create moods and vivid images" at bounding box center [321, 368] width 13 height 13
checkbox input "true"
click at [322, 418] on div at bounding box center [321, 419] width 13 height 13
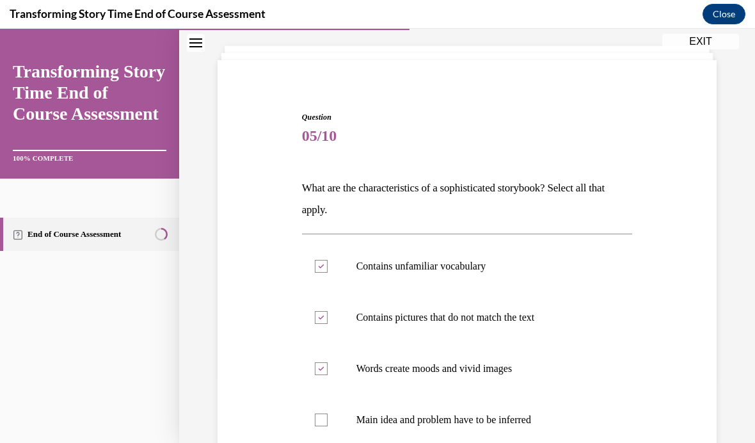
click at [322, 418] on input "Main idea and problem have to be inferred" at bounding box center [321, 419] width 13 height 13
checkbox input "true"
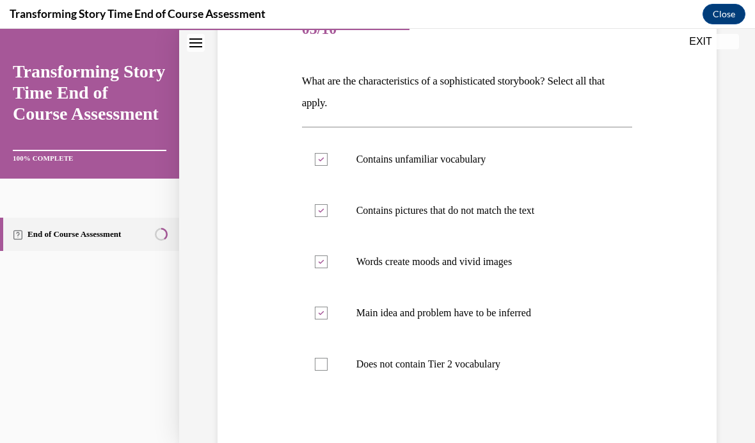
scroll to position [173, 0]
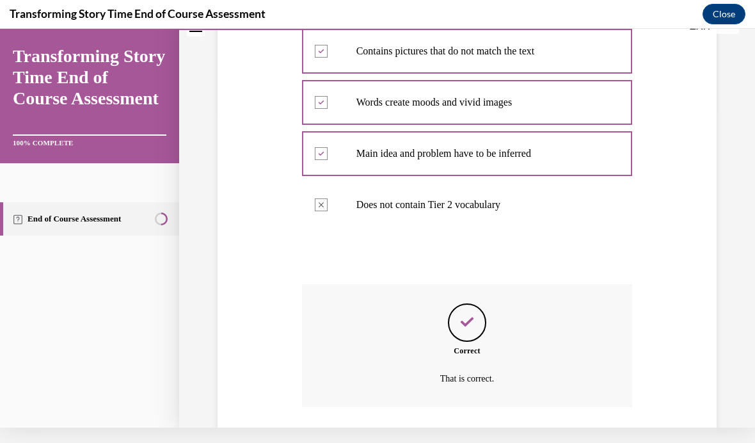
scroll to position [340, 0]
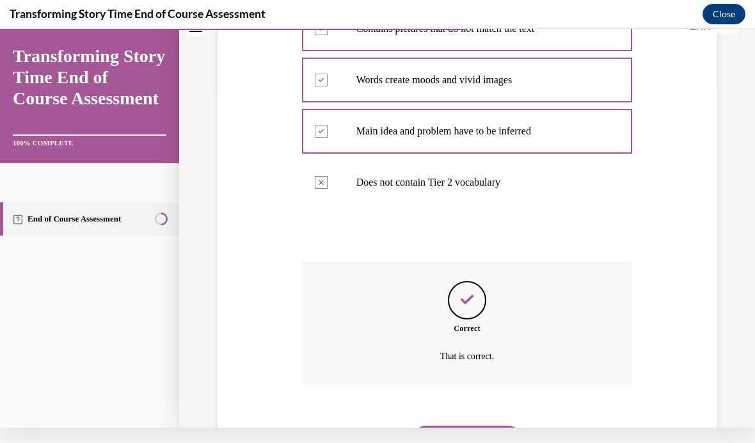
click at [480, 425] on button "NEXT" at bounding box center [467, 438] width 109 height 26
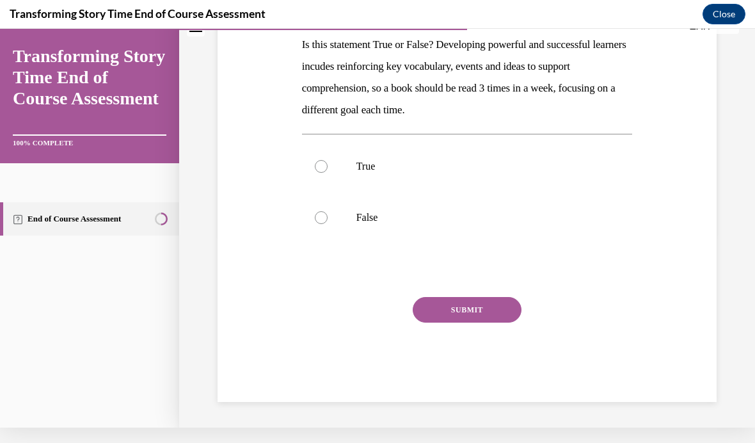
scroll to position [127, 0]
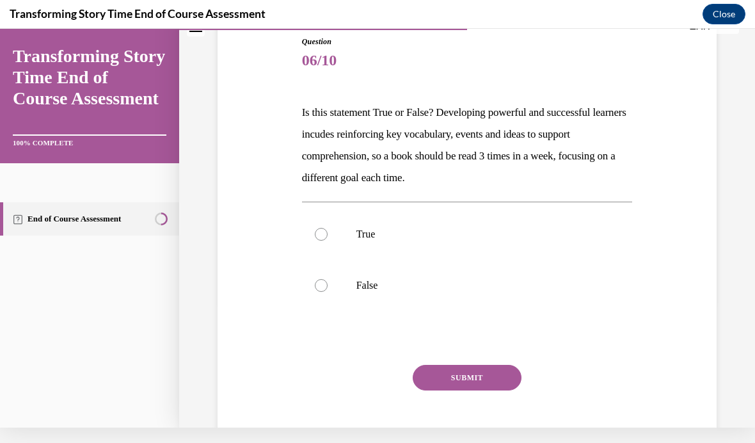
click at [342, 236] on label "True" at bounding box center [467, 234] width 331 height 51
click at [327, 236] on input "True" at bounding box center [321, 234] width 13 height 13
radio input "true"
click at [445, 379] on button "SUBMIT" at bounding box center [467, 378] width 109 height 26
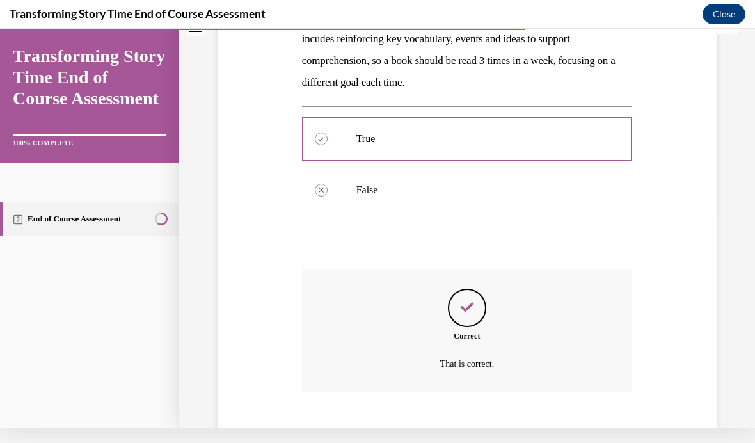
scroll to position [230, 0]
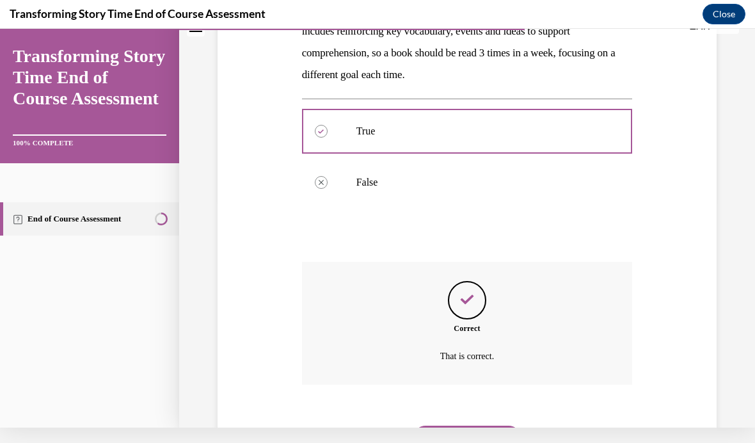
click at [455, 425] on button "NEXT" at bounding box center [467, 438] width 109 height 26
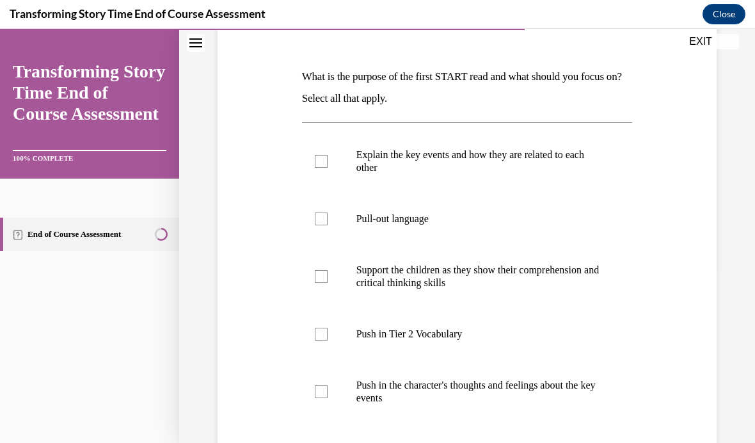
scroll to position [180, 0]
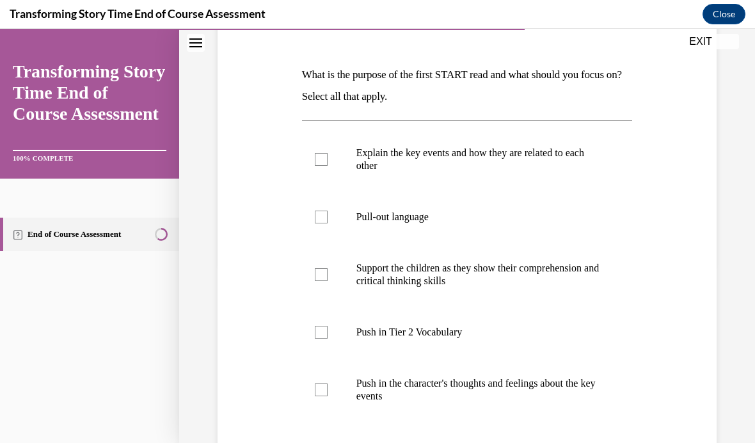
click at [313, 159] on label "Explain the key events and how they are related to each other" at bounding box center [467, 159] width 331 height 64
click at [315, 159] on input "Explain the key events and how they are related to each other" at bounding box center [321, 159] width 13 height 13
checkbox input "true"
click at [349, 339] on label "Push in Tier 2 Vocabulary" at bounding box center [467, 331] width 331 height 51
click at [327, 338] on input "Push in Tier 2 Vocabulary" at bounding box center [321, 332] width 13 height 13
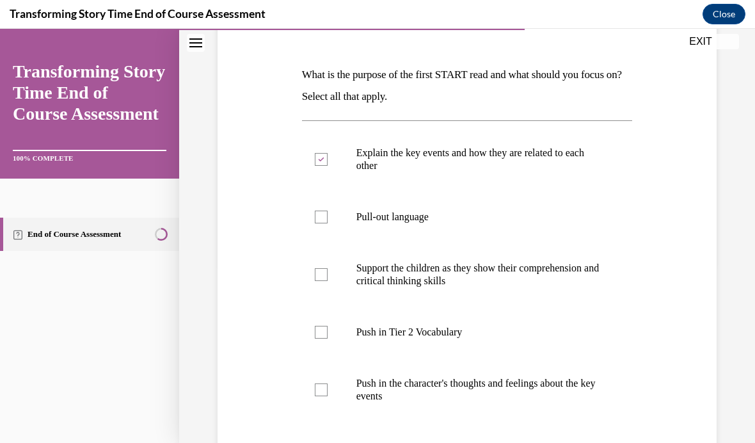
checkbox input "true"
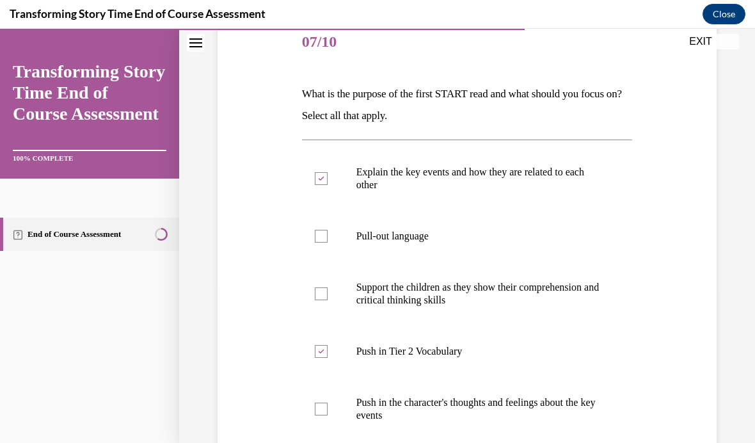
scroll to position [160, 0]
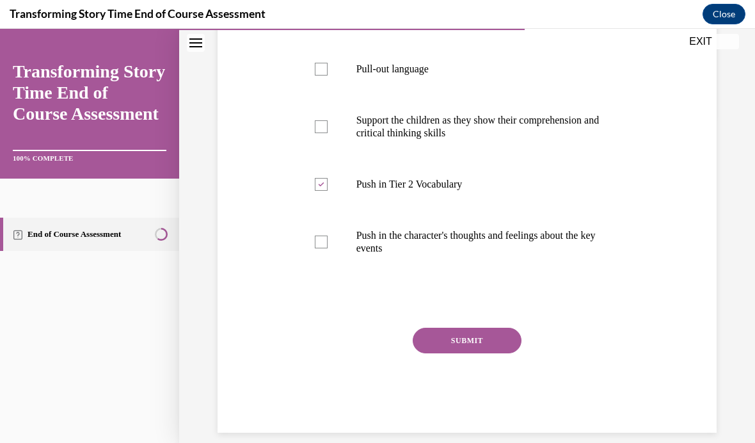
click at [501, 338] on button "SUBMIT" at bounding box center [467, 340] width 109 height 26
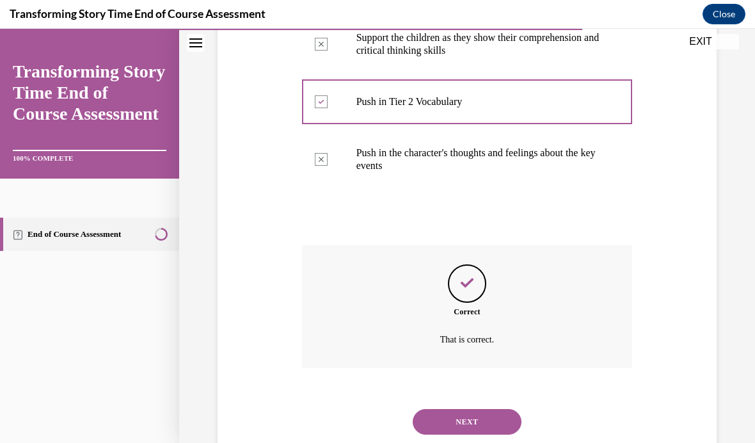
scroll to position [430, 0]
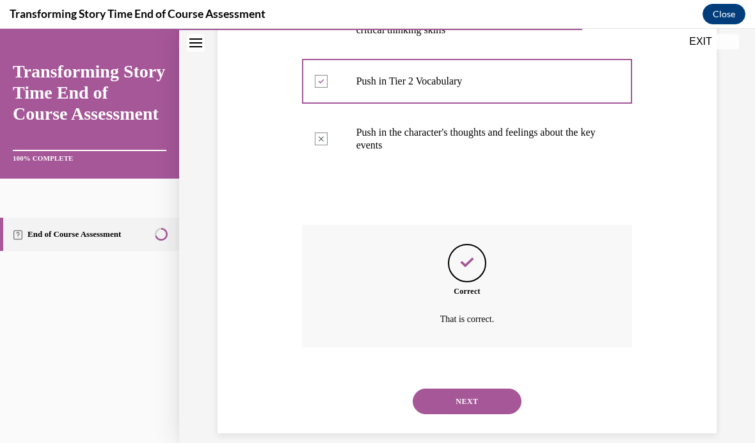
click at [498, 388] on button "NEXT" at bounding box center [467, 401] width 109 height 26
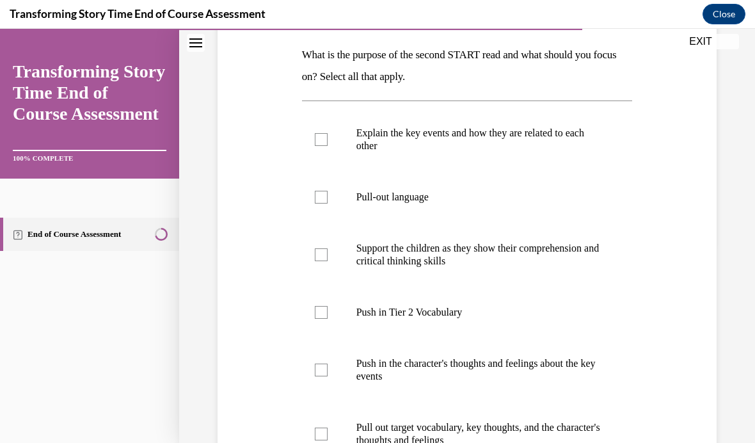
scroll to position [205, 0]
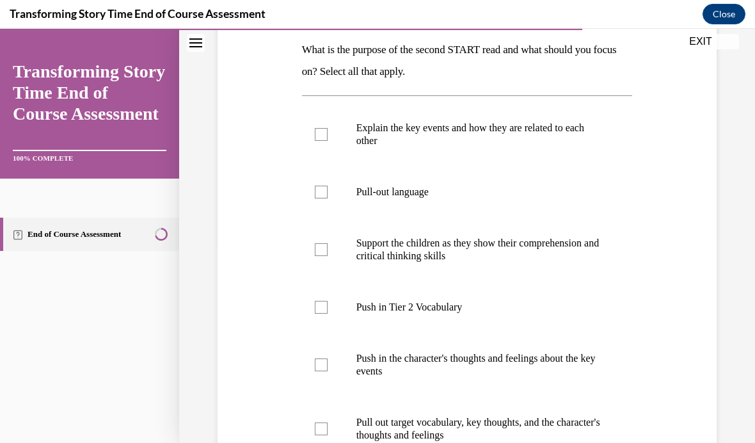
click at [430, 206] on label "Pull-out language" at bounding box center [467, 191] width 331 height 51
click at [327, 198] on input "Pull-out language" at bounding box center [321, 191] width 13 height 13
checkbox input "true"
click at [466, 246] on p "Support the children as they show their comprehension and critical thinking ski…" at bounding box center [478, 250] width 244 height 26
click at [327, 246] on input "Support the children as they show their comprehension and critical thinking ski…" at bounding box center [321, 249] width 13 height 13
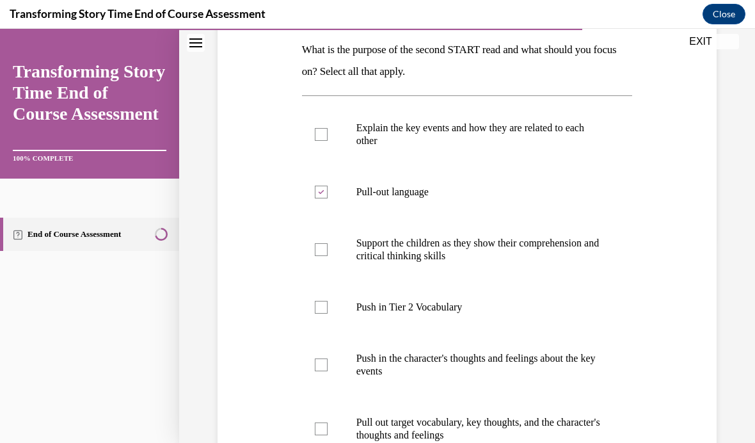
checkbox input "true"
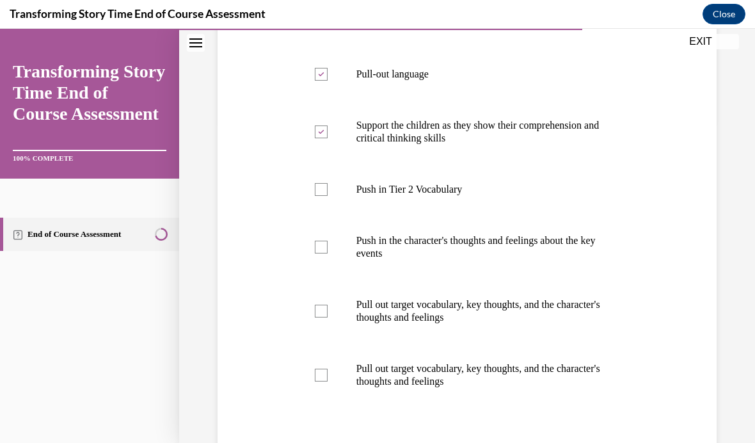
scroll to position [324, 0]
click at [444, 377] on p "Pull out target vocabulary, key thoughts, and the character's thoughts and feel…" at bounding box center [478, 374] width 244 height 26
click at [327, 377] on input "Pull out target vocabulary, key thoughts, and the character's thoughts and feel…" at bounding box center [321, 373] width 13 height 13
checkbox input "true"
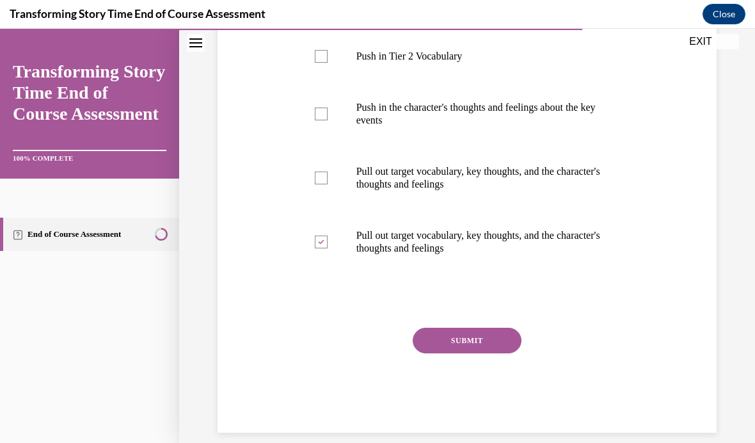
click at [477, 333] on button "SUBMIT" at bounding box center [467, 340] width 109 height 26
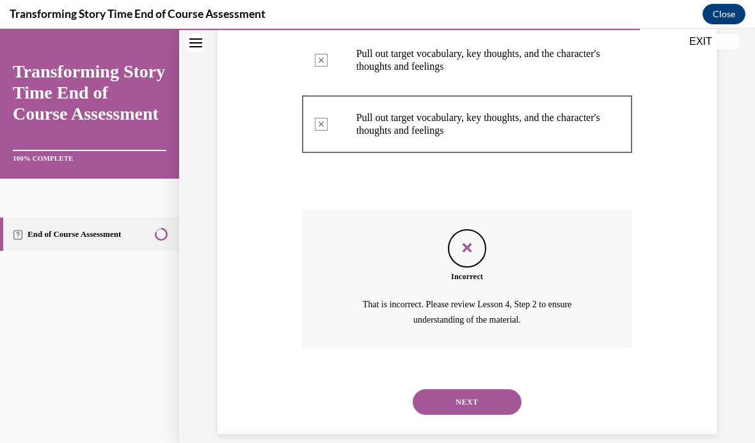
scroll to position [573, 0]
click at [481, 389] on button "NEXT" at bounding box center [467, 402] width 109 height 26
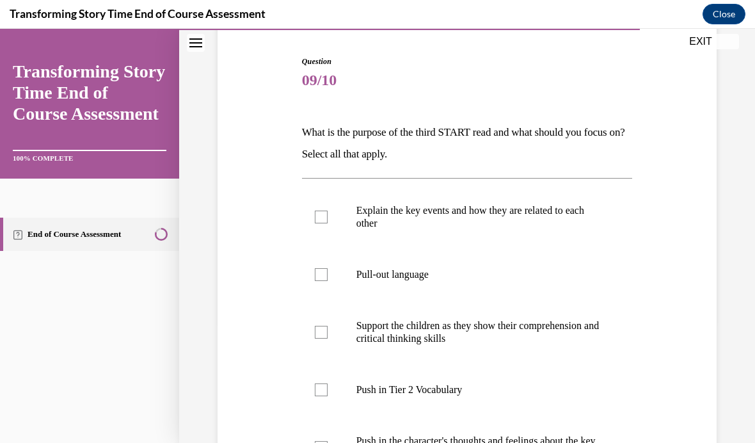
scroll to position [123, 0]
click at [390, 282] on label "Pull-out language" at bounding box center [467, 273] width 331 height 51
click at [327, 280] on input "Pull-out language" at bounding box center [321, 273] width 13 height 13
checkbox input "true"
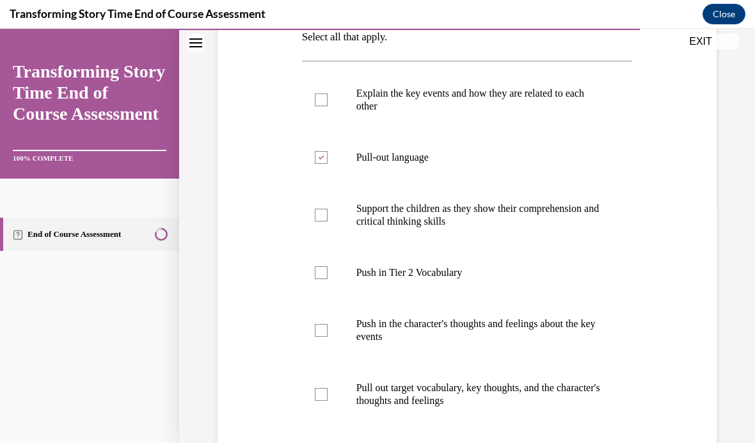
scroll to position [240, 0]
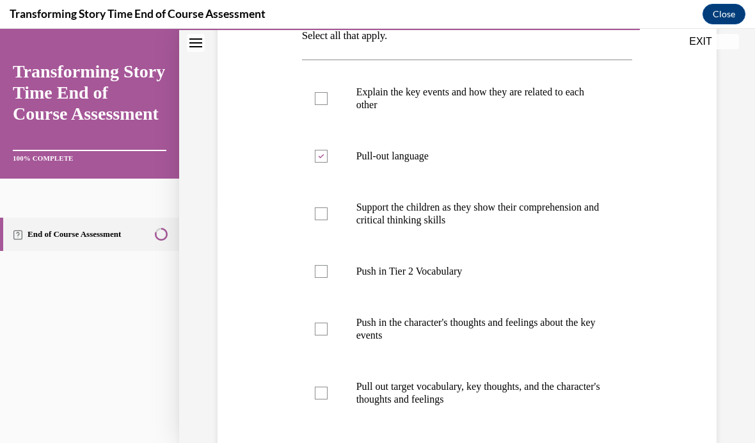
click at [425, 230] on label "Support the children as they show their comprehension and critical thinking ski…" at bounding box center [467, 214] width 331 height 64
click at [327, 220] on input "Support the children as they show their comprehension and critical thinking ski…" at bounding box center [321, 213] width 13 height 13
checkbox input "true"
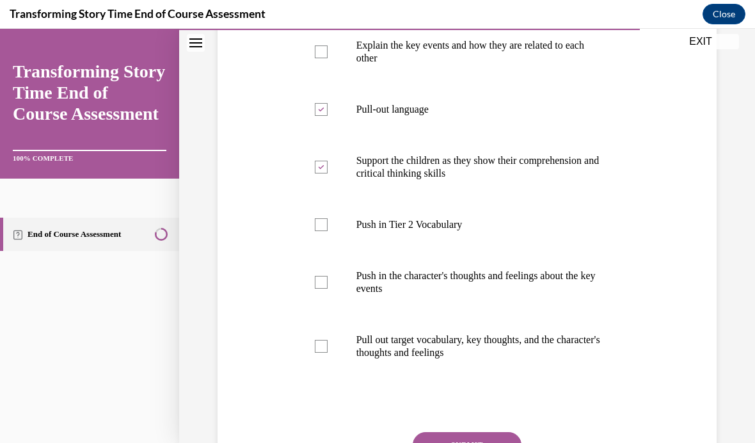
scroll to position [290, 0]
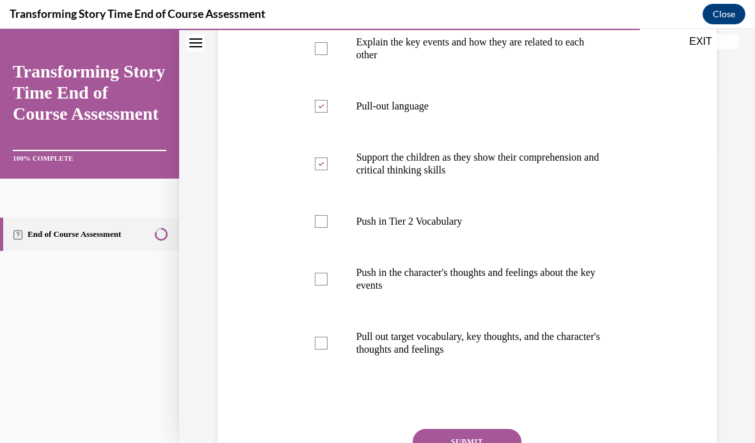
click at [405, 342] on p "Pull out target vocabulary, key thoughts, and the character's thoughts and feel…" at bounding box center [478, 343] width 244 height 26
click at [327, 342] on input "Pull out target vocabulary, key thoughts, and the character's thoughts and feel…" at bounding box center [321, 342] width 13 height 13
checkbox input "true"
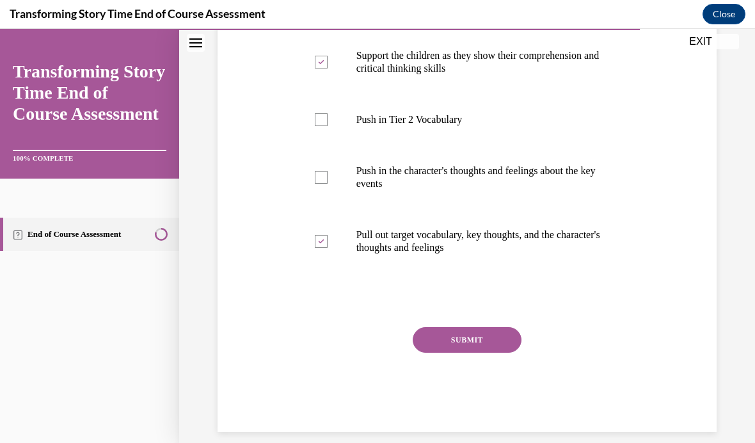
scroll to position [391, 0]
click at [456, 343] on button "SUBMIT" at bounding box center [467, 340] width 109 height 26
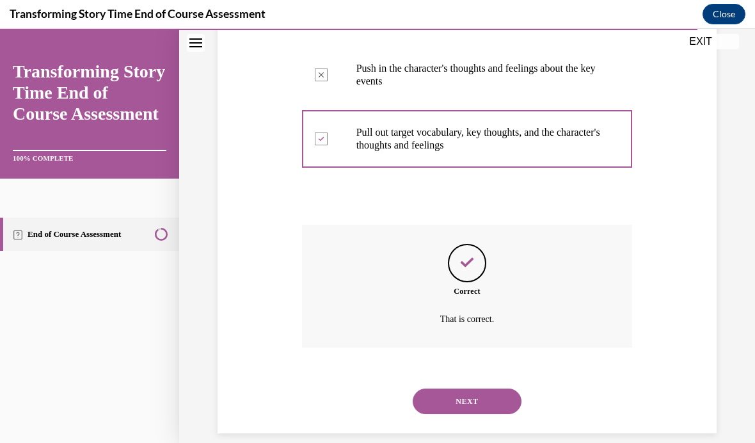
click at [461, 388] on button "NEXT" at bounding box center [467, 401] width 109 height 26
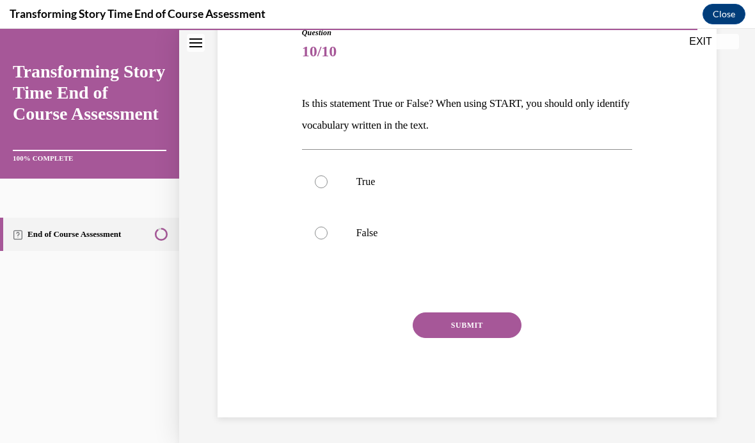
scroll to position [136, 0]
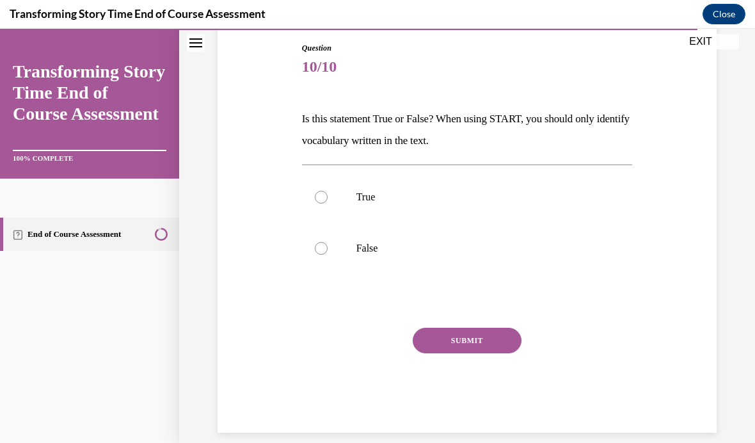
click at [368, 249] on p "False" at bounding box center [478, 248] width 244 height 13
click at [327, 249] on input "False" at bounding box center [321, 248] width 13 height 13
radio input "true"
click at [453, 337] on button "SUBMIT" at bounding box center [467, 340] width 109 height 26
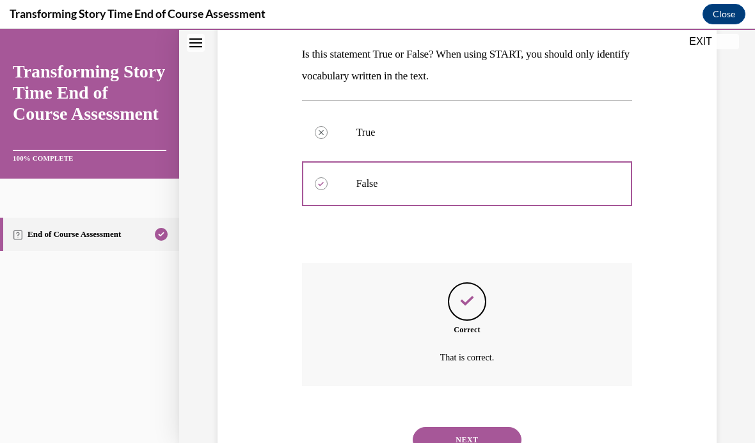
scroll to position [239, 0]
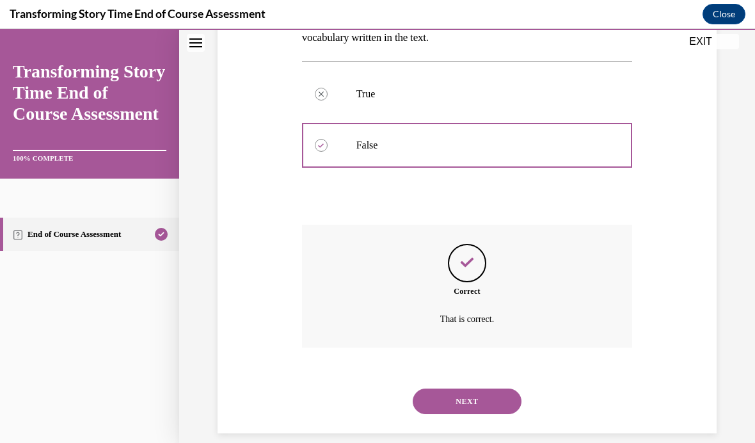
click at [476, 390] on button "NEXT" at bounding box center [467, 401] width 109 height 26
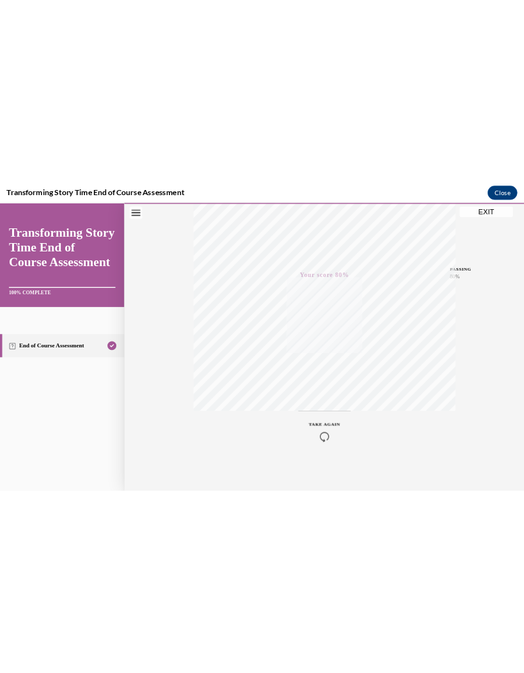
scroll to position [242, 0]
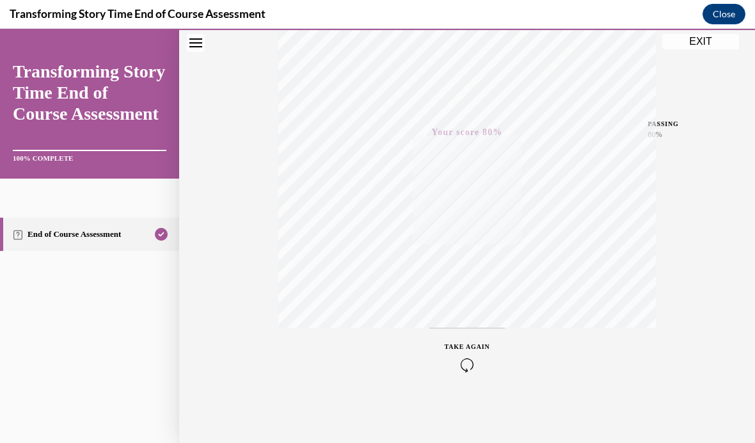
click at [524, 44] on button "EXIT" at bounding box center [700, 41] width 77 height 15
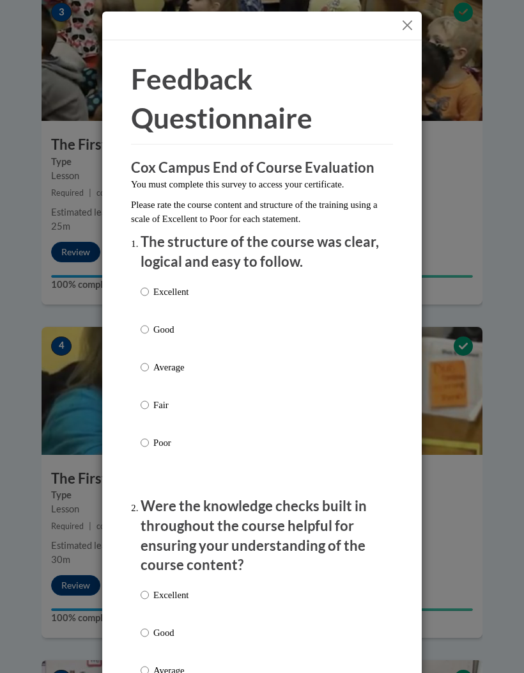
click at [169, 326] on p "Good" at bounding box center [171, 329] width 35 height 14
click at [149, 326] on input "Good" at bounding box center [145, 329] width 8 height 14
radio input "true"
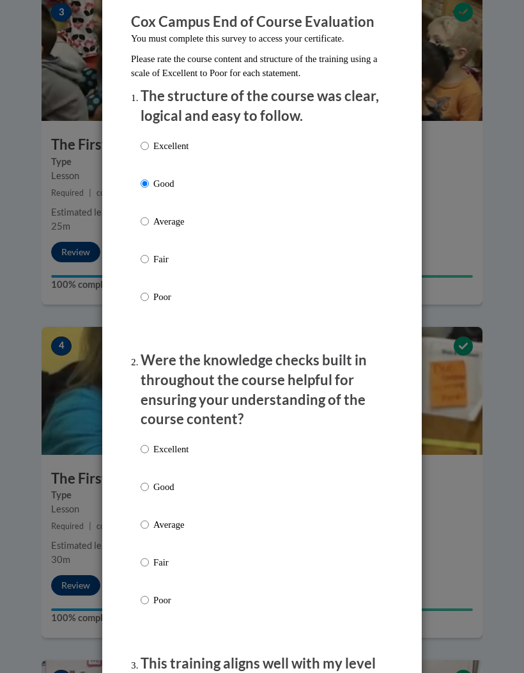
scroll to position [197, 0]
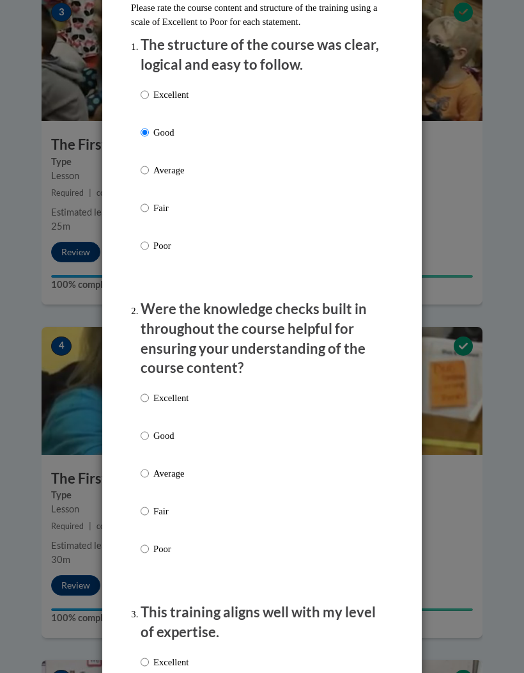
click at [166, 431] on p "Good" at bounding box center [171, 436] width 35 height 14
click at [149, 431] on input "Good" at bounding box center [145, 436] width 8 height 14
radio input "true"
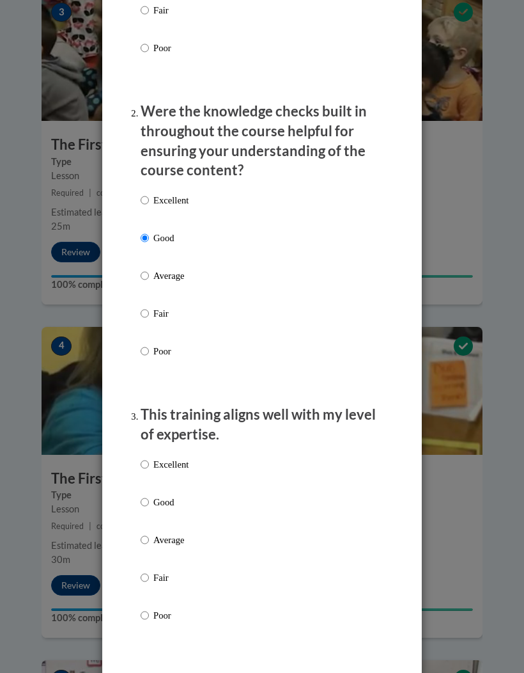
scroll to position [411, 0]
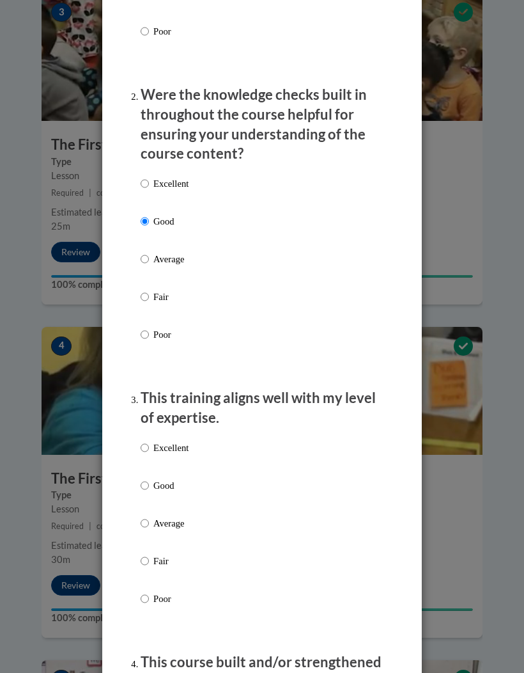
click at [167, 479] on p "Good" at bounding box center [171, 485] width 35 height 14
click at [149, 479] on input "Good" at bounding box center [145, 485] width 8 height 14
radio input "true"
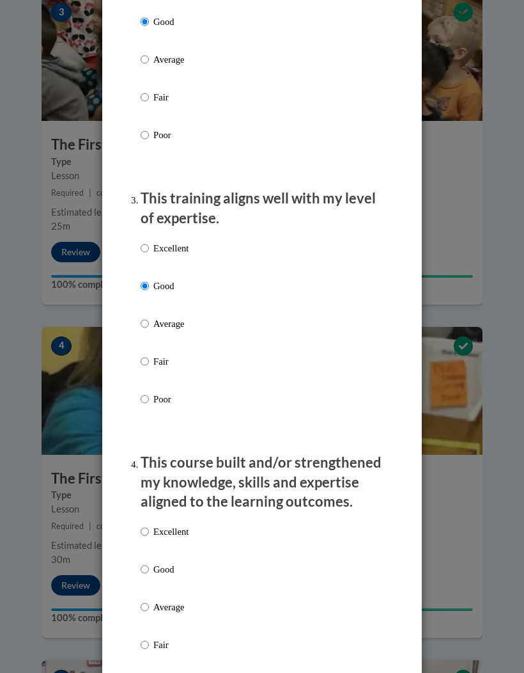
scroll to position [647, 0]
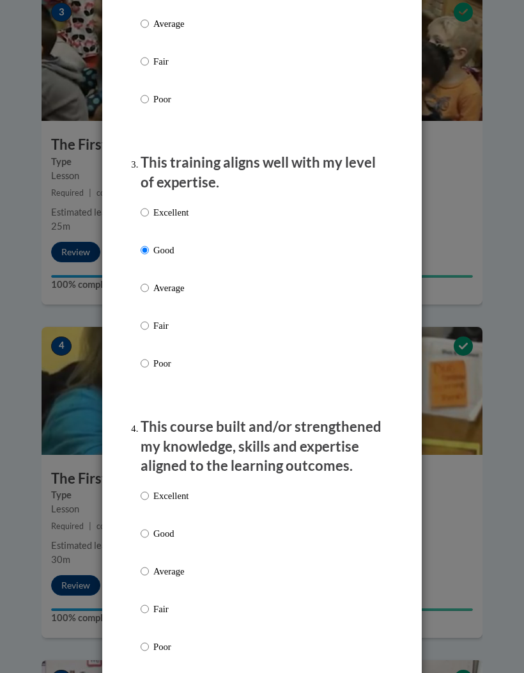
click at [171, 526] on p "Good" at bounding box center [171, 533] width 35 height 14
click at [149, 526] on input "Good" at bounding box center [145, 533] width 8 height 14
radio input "true"
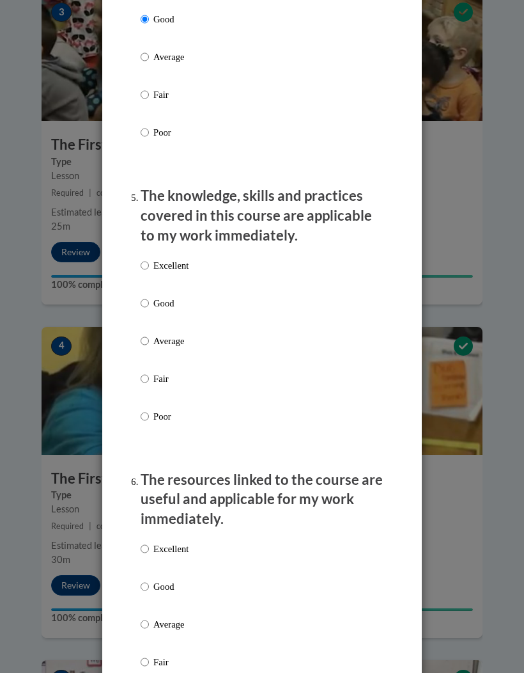
scroll to position [1161, 0]
click at [173, 299] on p "Good" at bounding box center [171, 303] width 35 height 14
click at [149, 299] on input "Good" at bounding box center [145, 303] width 8 height 14
radio input "true"
click at [166, 581] on p "Good" at bounding box center [171, 586] width 35 height 14
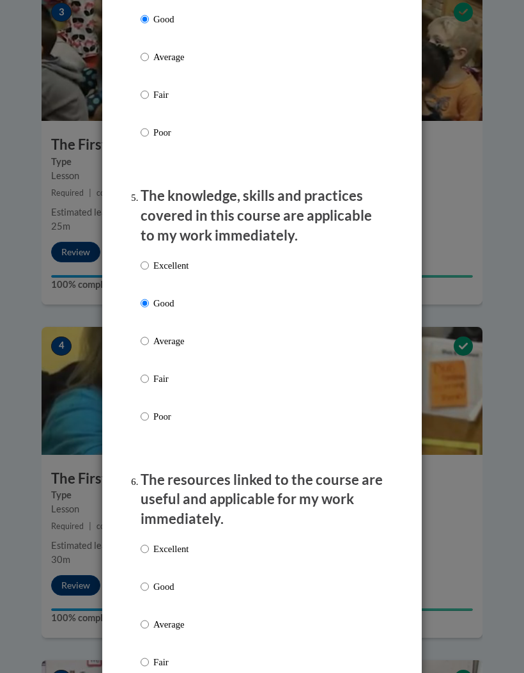
click at [149, 581] on input "Good" at bounding box center [145, 586] width 8 height 14
radio input "true"
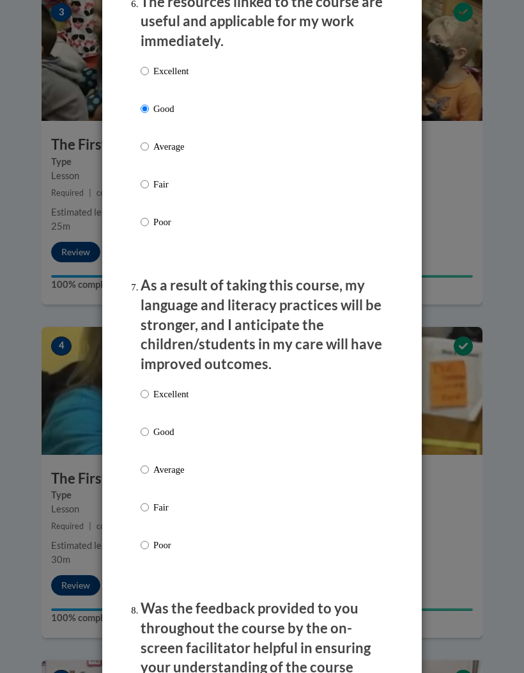
scroll to position [1649, 0]
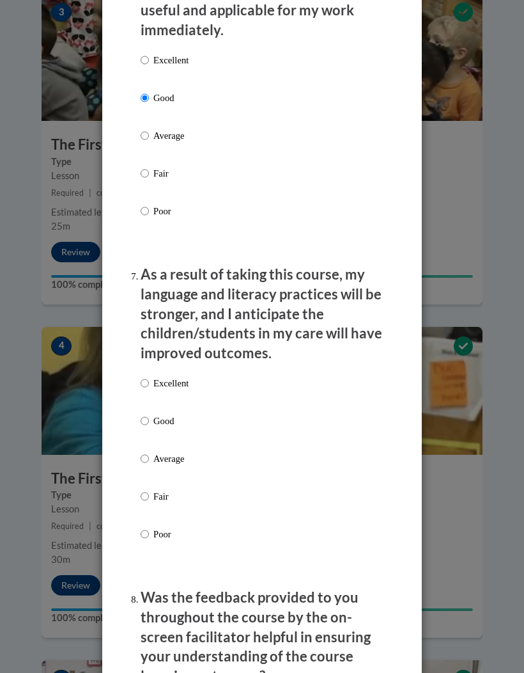
click at [166, 414] on p "Good" at bounding box center [171, 421] width 35 height 14
click at [149, 414] on input "Good" at bounding box center [145, 421] width 8 height 14
radio input "true"
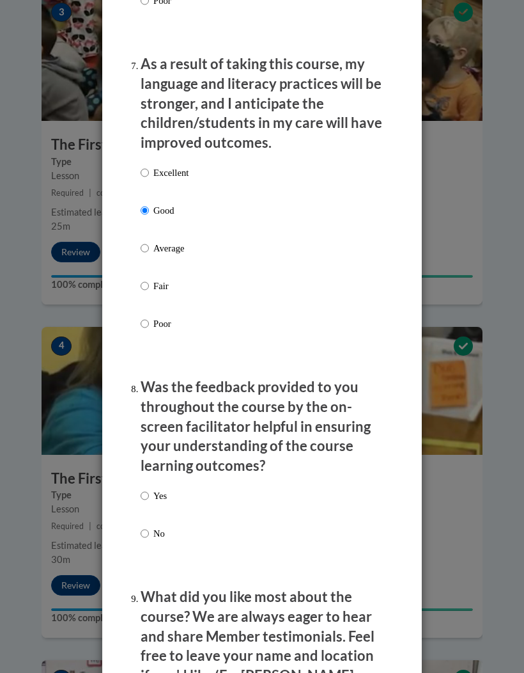
scroll to position [1874, 0]
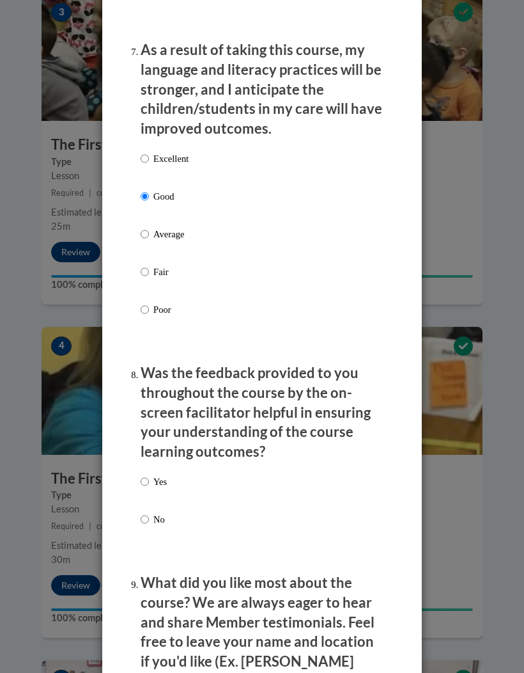
click at [149, 475] on input "Yes" at bounding box center [145, 482] width 8 height 14
radio input "true"
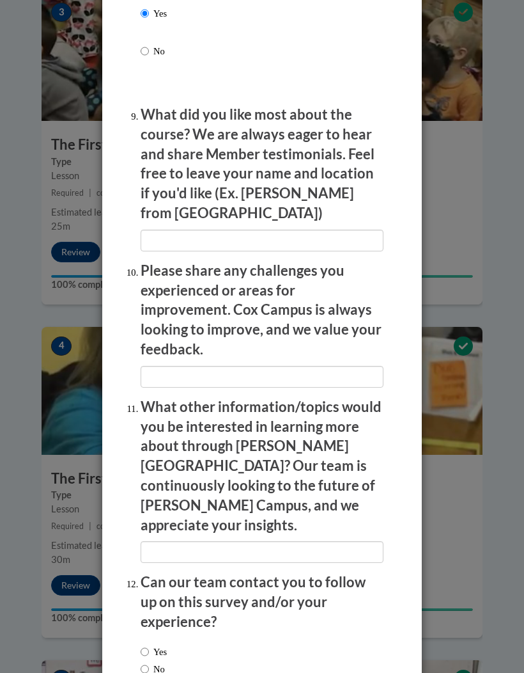
scroll to position [2342, 0]
click at [148, 662] on input "No" at bounding box center [145, 669] width 8 height 14
radio input "true"
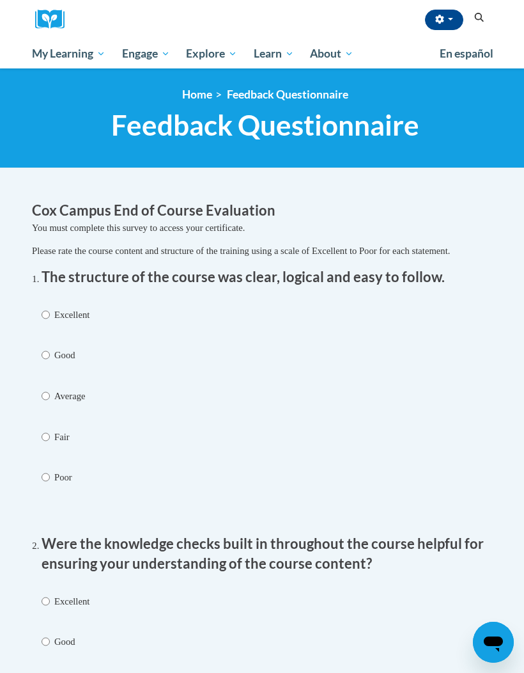
click at [47, 357] on input "Good" at bounding box center [46, 355] width 8 height 14
radio input "true"
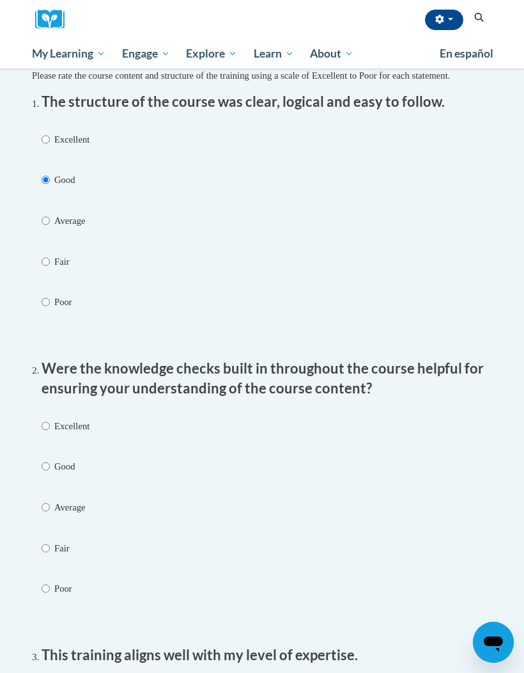
scroll to position [173, 0]
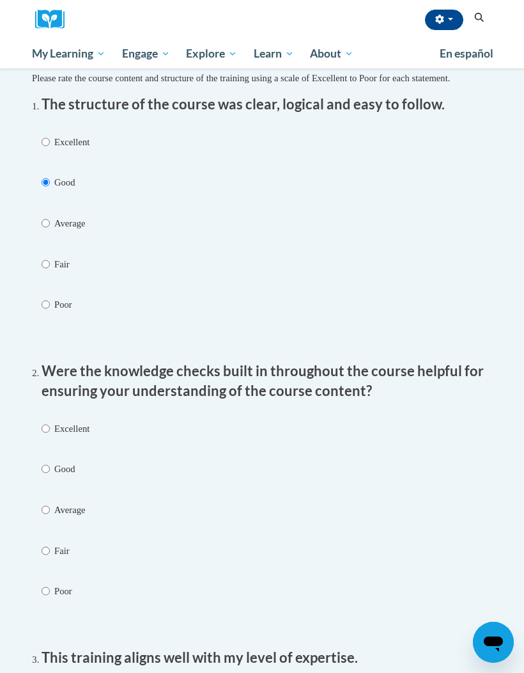
click at [46, 454] on label "Excellent" at bounding box center [66, 440] width 48 height 38
click at [46, 436] on input "Excellent" at bounding box center [46, 428] width 8 height 14
radio input "true"
click at [43, 474] on label "Good" at bounding box center [66, 481] width 48 height 38
click at [43, 474] on input "Good" at bounding box center [46, 469] width 8 height 14
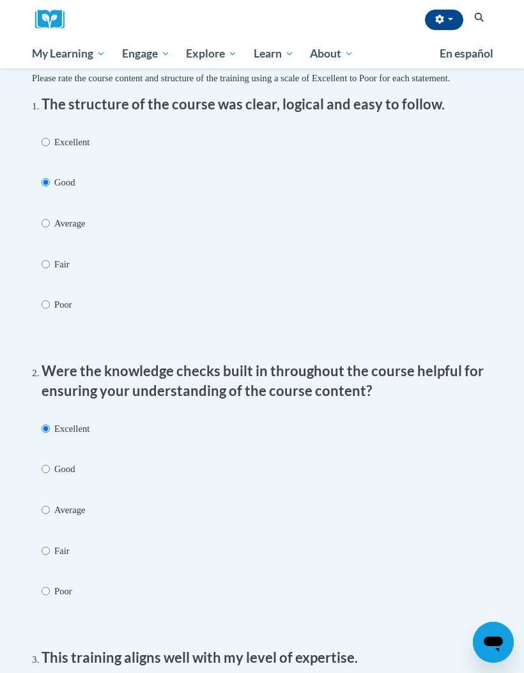
radio input "true"
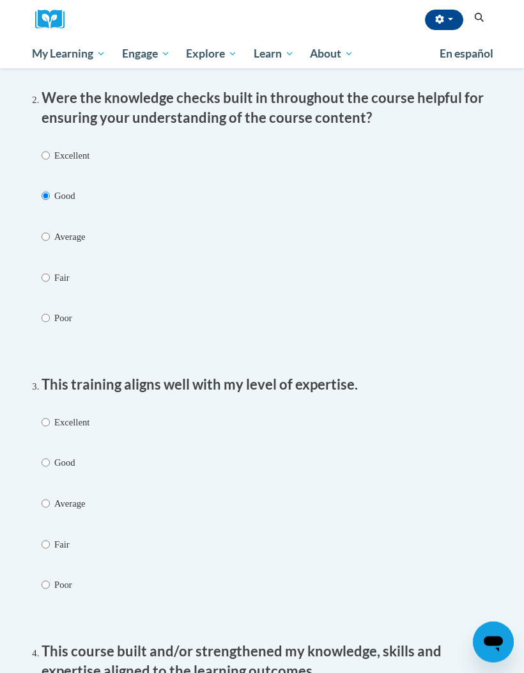
scroll to position [446, 0]
click at [49, 457] on input "Good" at bounding box center [46, 462] width 8 height 14
radio input "true"
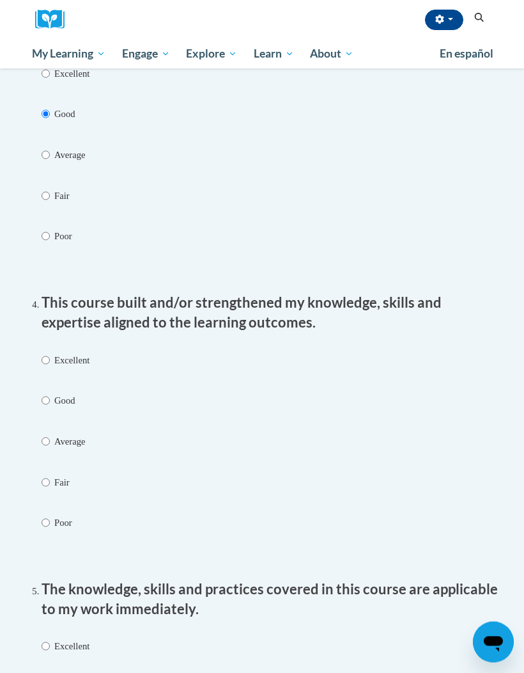
scroll to position [801, 0]
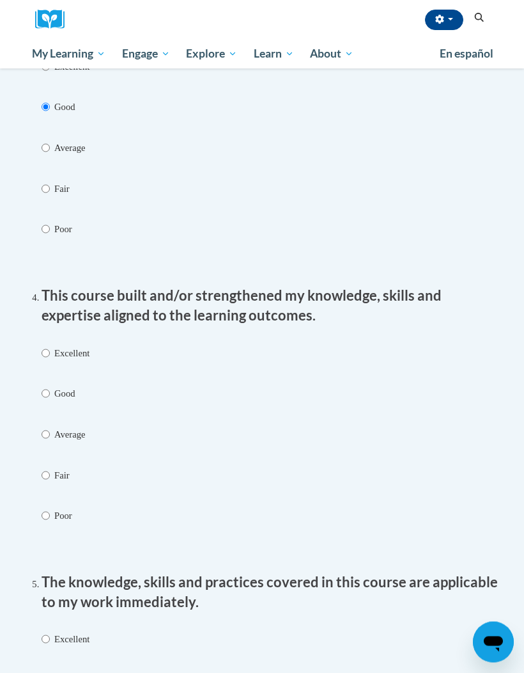
click at [49, 393] on input "Good" at bounding box center [46, 394] width 8 height 14
radio input "true"
click at [43, 672] on input "Good" at bounding box center [46, 680] width 8 height 14
radio input "true"
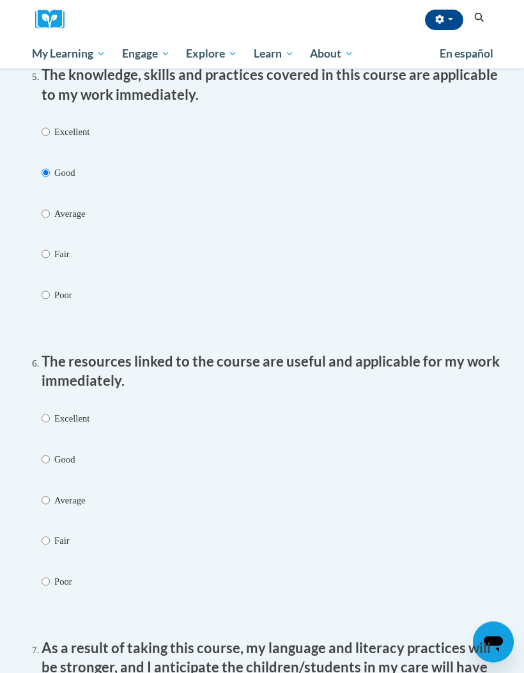
click at [44, 458] on input "Good" at bounding box center [46, 460] width 8 height 14
radio input "true"
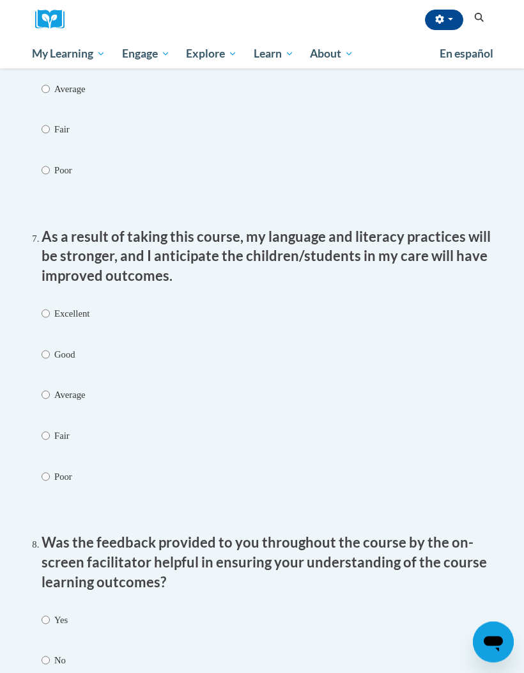
scroll to position [1728, 0]
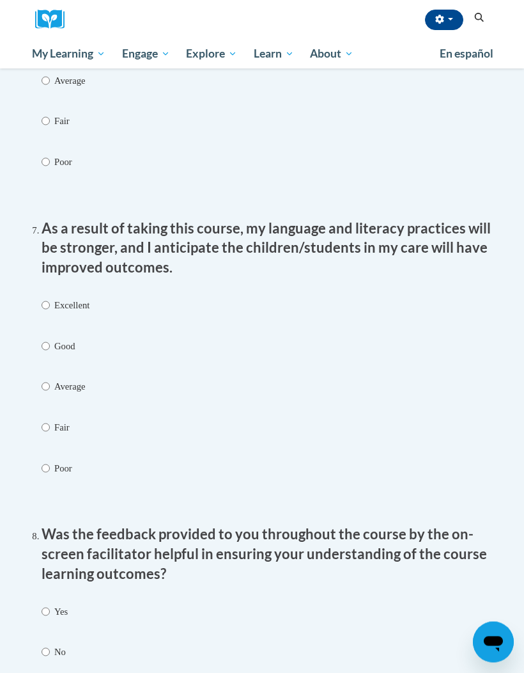
click at [55, 340] on p "Good" at bounding box center [71, 347] width 35 height 14
click at [50, 340] on input "Good" at bounding box center [46, 347] width 8 height 14
radio input "true"
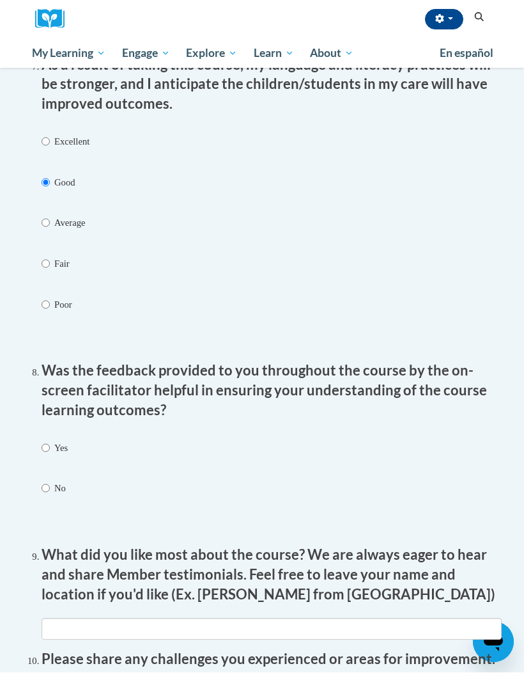
click at [42, 441] on input "Yes" at bounding box center [46, 448] width 8 height 14
radio input "true"
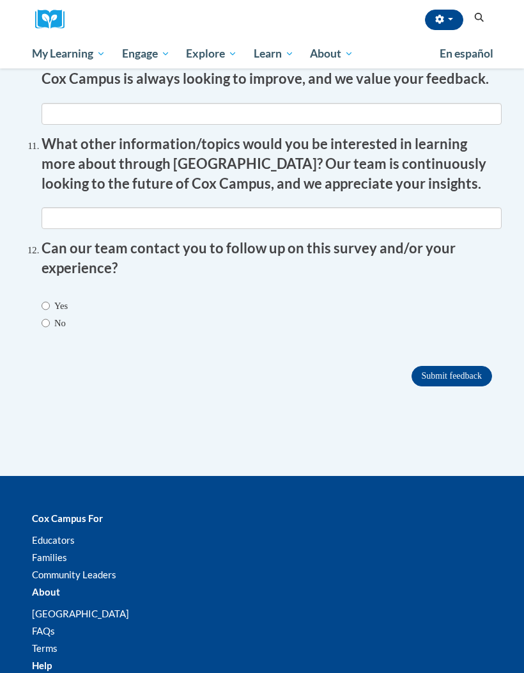
scroll to position [2391, 0]
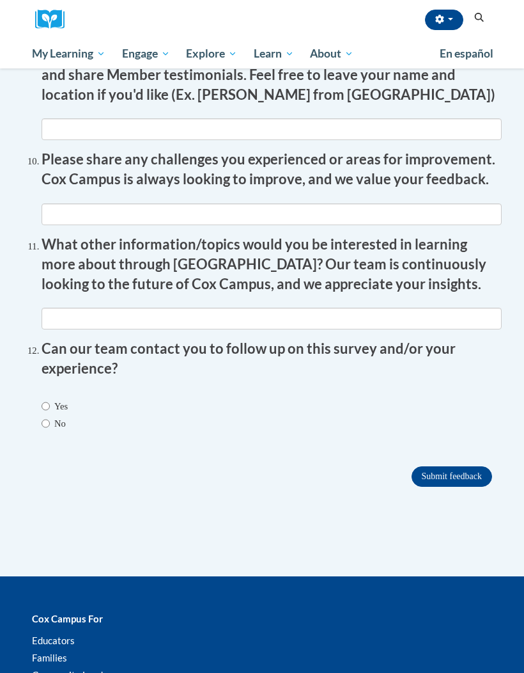
click at [49, 417] on input "No" at bounding box center [46, 424] width 8 height 14
radio input "true"
click at [464, 466] on input "Submit feedback" at bounding box center [452, 476] width 81 height 20
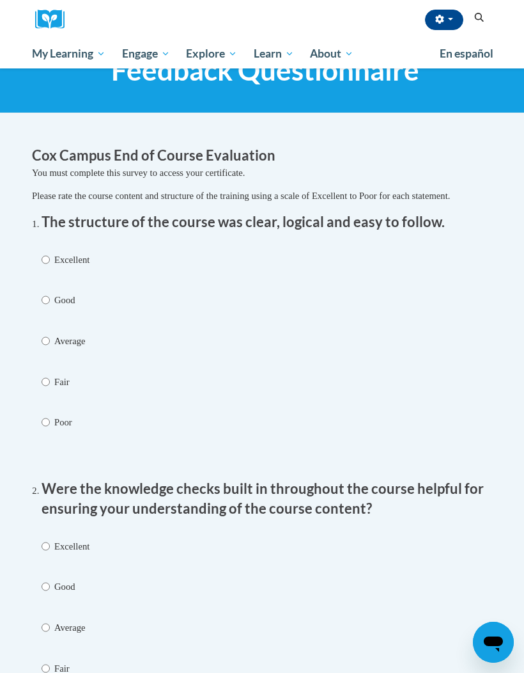
scroll to position [56, 0]
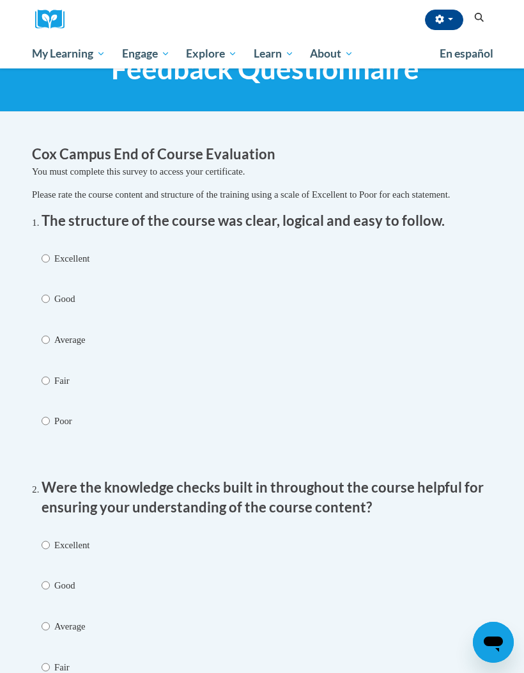
click at [49, 297] on input "Good" at bounding box center [46, 299] width 8 height 14
radio input "true"
click at [49, 581] on input "Good" at bounding box center [46, 585] width 8 height 14
radio input "true"
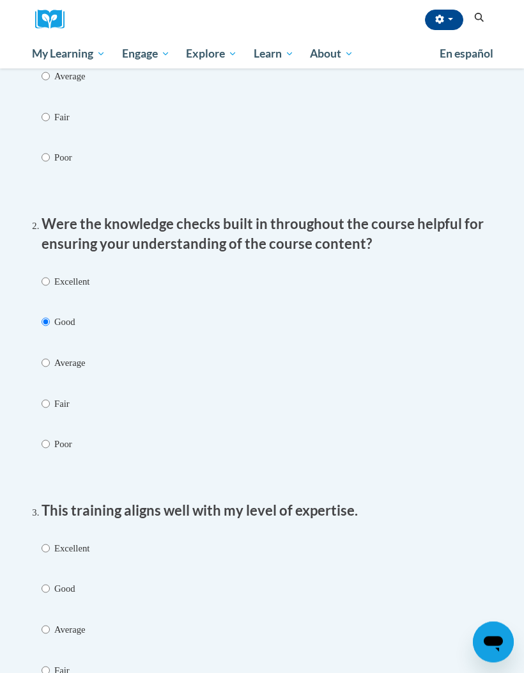
scroll to position [334, 0]
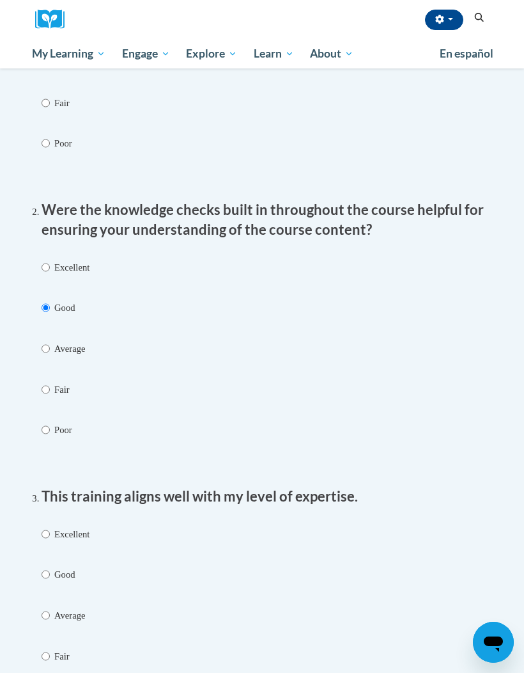
click at [48, 575] on input "Good" at bounding box center [46, 574] width 8 height 14
radio input "true"
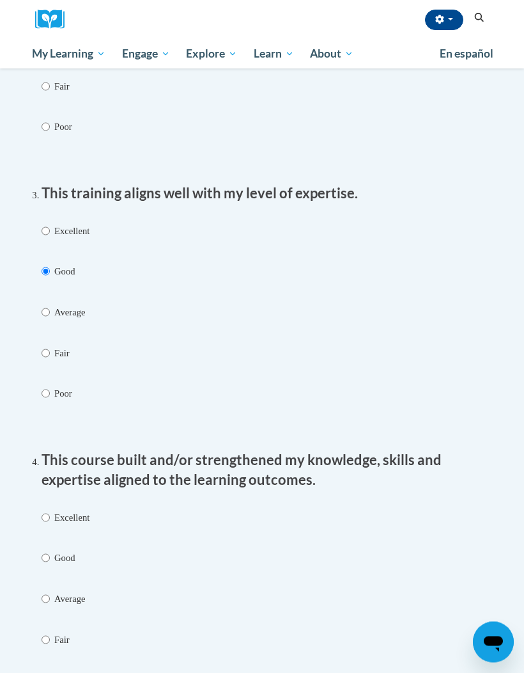
scroll to position [637, 0]
click at [45, 560] on input "Good" at bounding box center [46, 558] width 8 height 14
radio input "true"
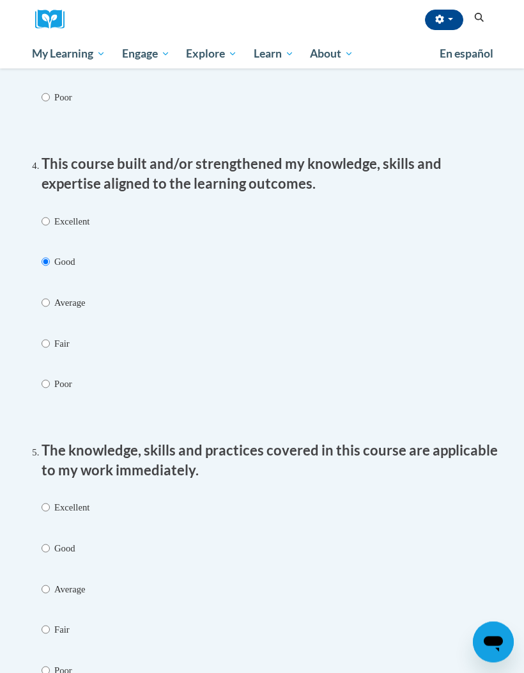
scroll to position [934, 0]
click at [44, 542] on input "Good" at bounding box center [46, 547] width 8 height 14
radio input "true"
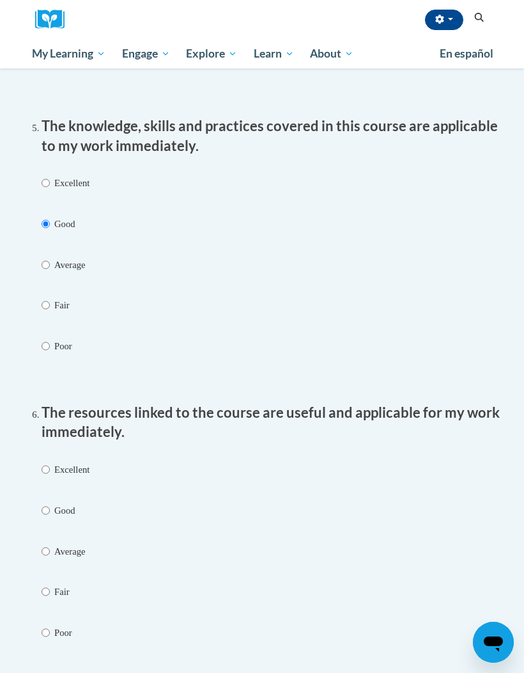
click at [49, 506] on input "Good" at bounding box center [46, 510] width 8 height 14
radio input "true"
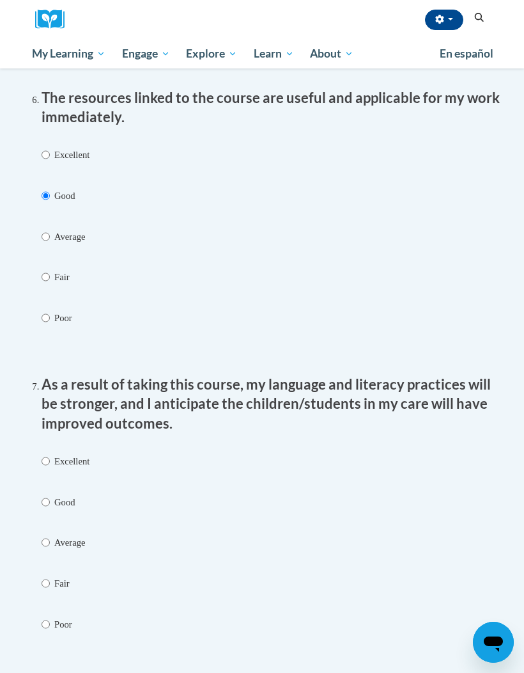
scroll to position [1574, 0]
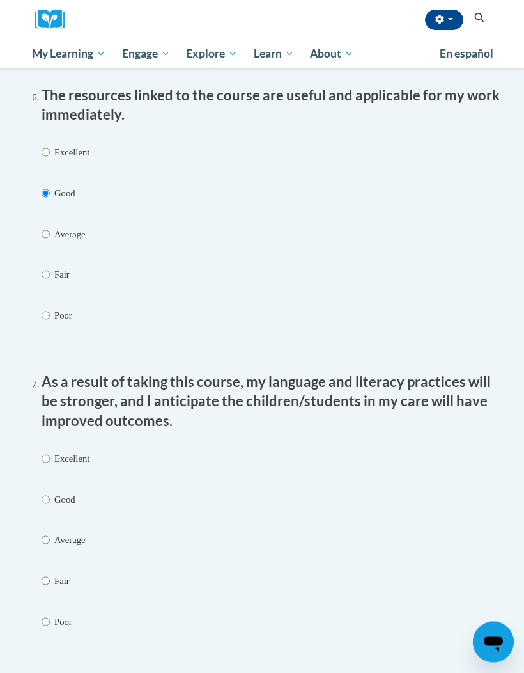
click at [50, 493] on input "Good" at bounding box center [46, 500] width 8 height 14
radio input "true"
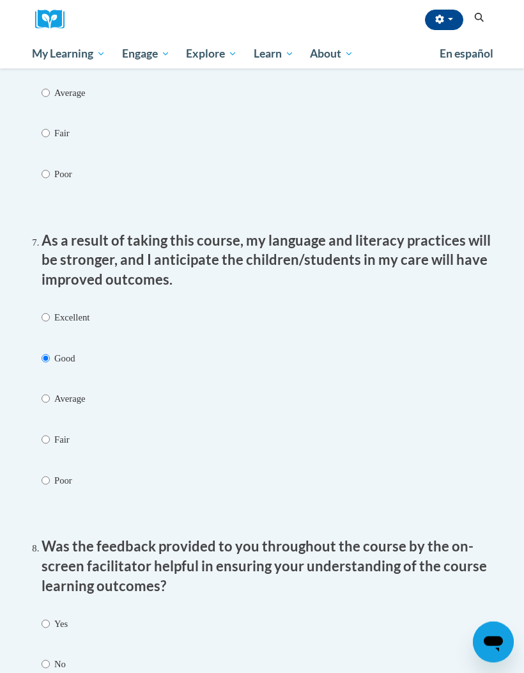
scroll to position [1857, 0]
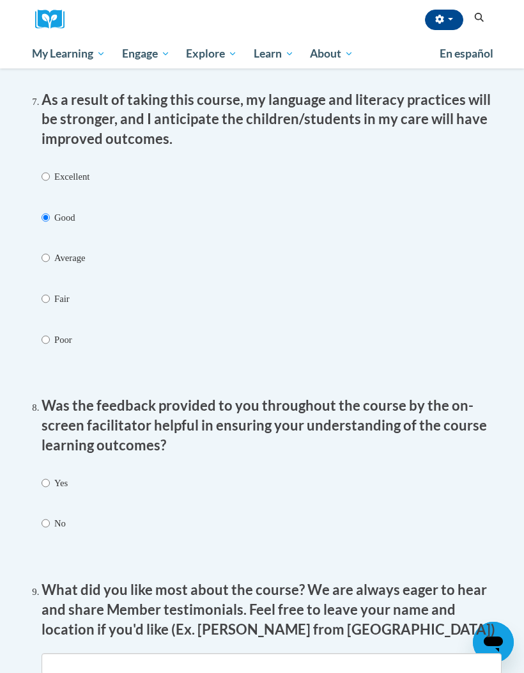
click at [49, 476] on input "Yes" at bounding box center [46, 483] width 8 height 14
radio input "true"
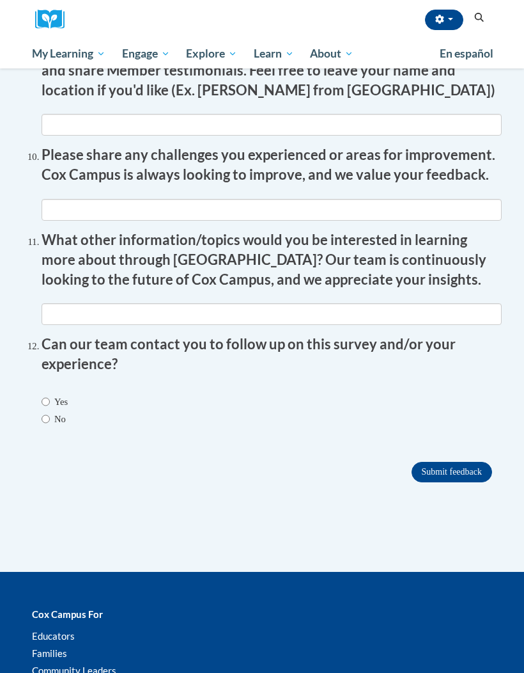
scroll to position [2437, 0]
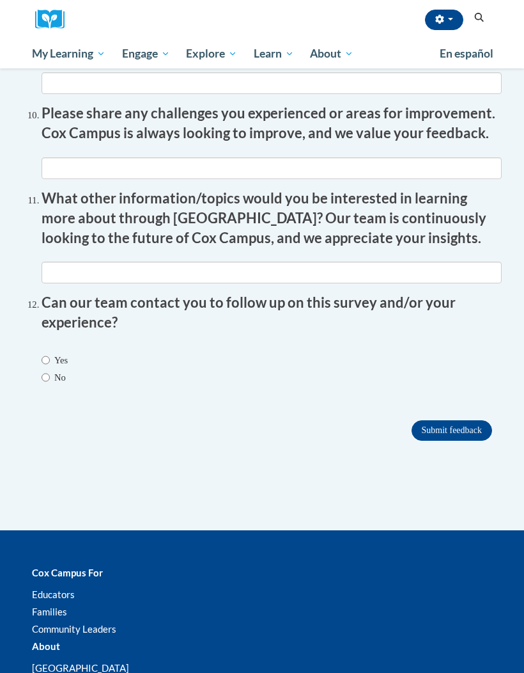
click at [51, 354] on label "Yes" at bounding box center [55, 361] width 26 height 14
click at [50, 354] on input "Yes" at bounding box center [46, 361] width 8 height 14
radio input "true"
click at [457, 420] on input "Submit feedback" at bounding box center [452, 430] width 81 height 20
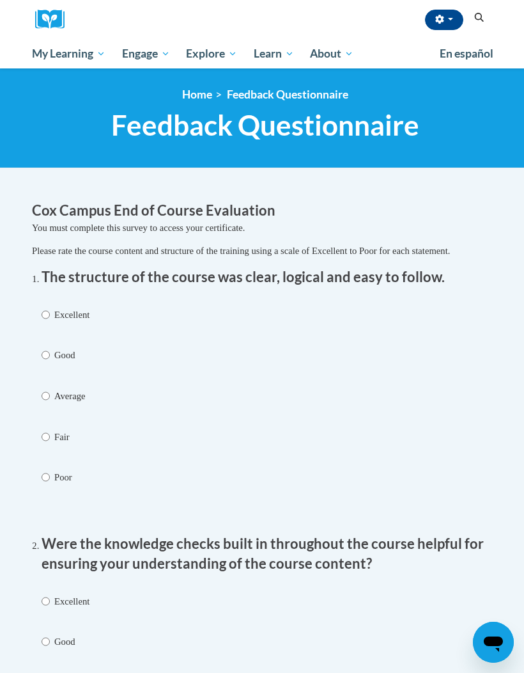
click at [0, 0] on span "Certificates" at bounding box center [0, 0] width 0 height 0
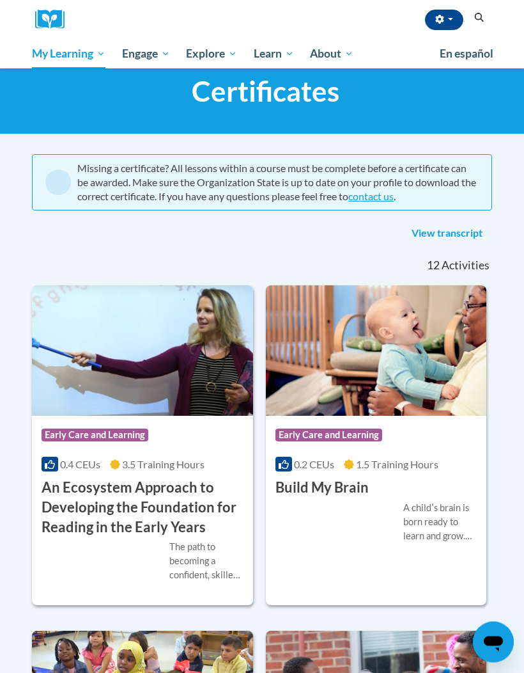
scroll to position [34, 0]
click at [455, 242] on link "View transcript" at bounding box center [447, 233] width 90 height 20
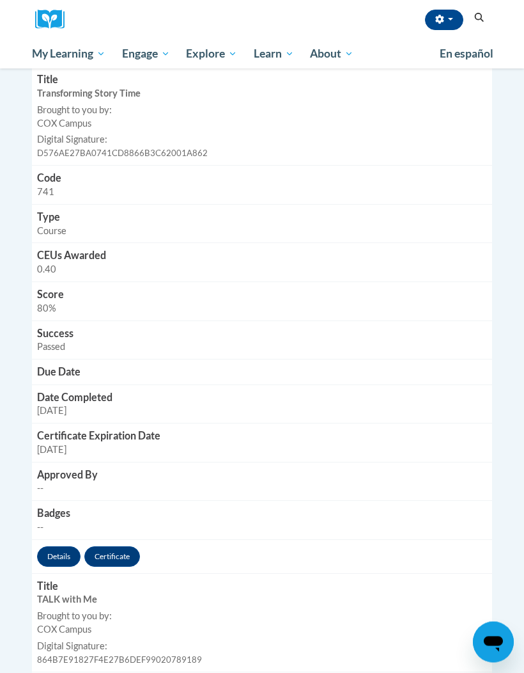
scroll to position [407, 0]
click at [123, 546] on link "Certificate" at bounding box center [112, 556] width 56 height 20
